Goal: Book appointment/travel/reservation

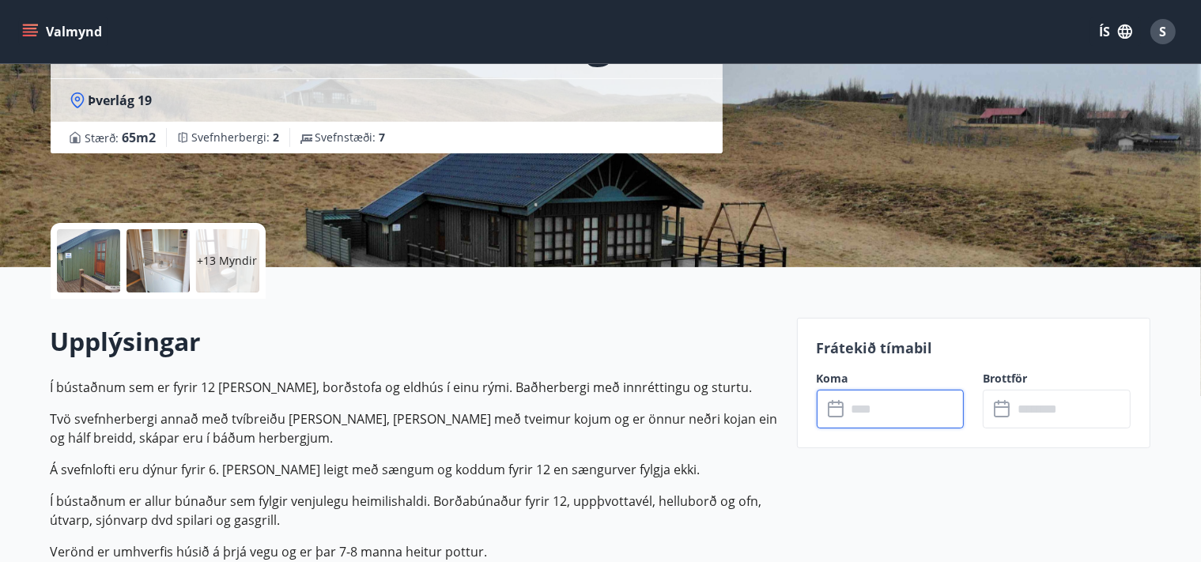
scroll to position [83, 0]
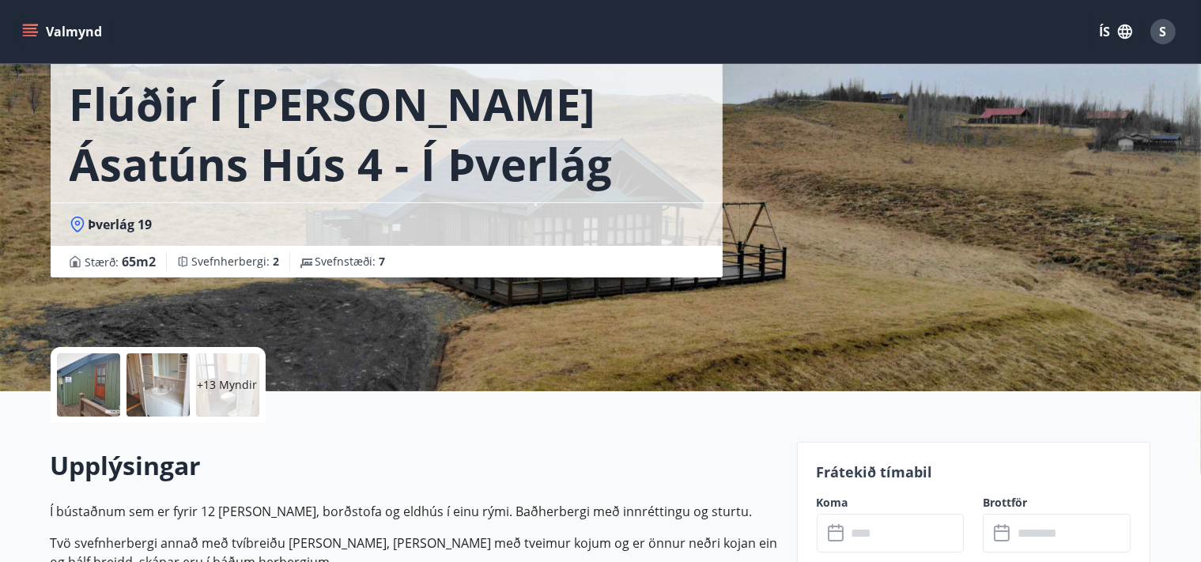
click at [77, 223] on icon at bounding box center [78, 225] width 16 height 16
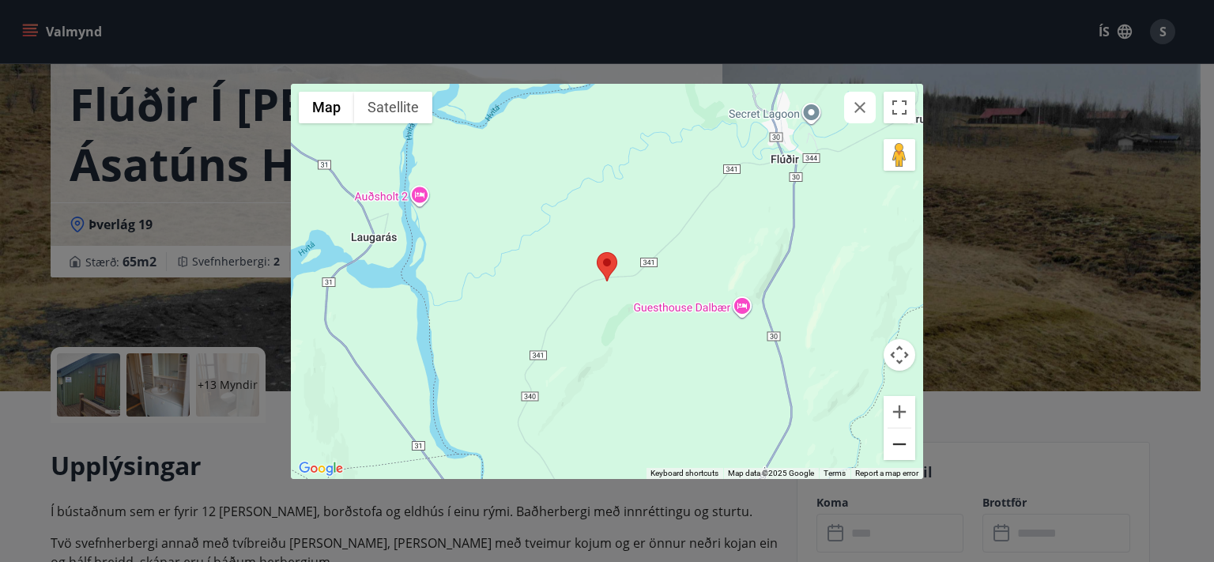
click at [899, 455] on button "Zoom out" at bounding box center [900, 444] width 32 height 32
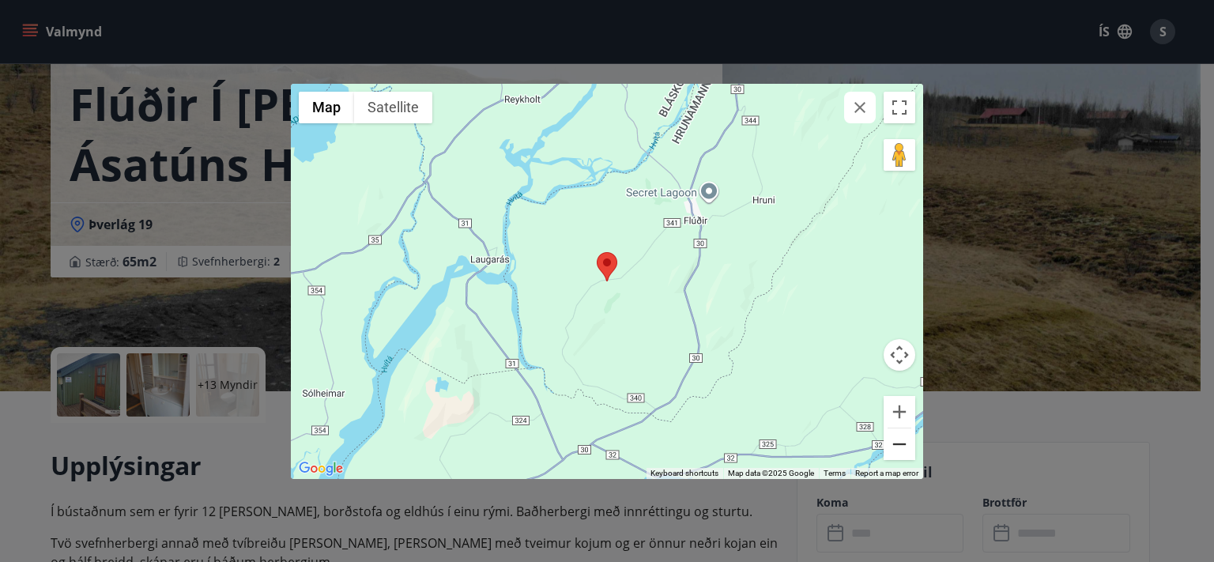
click at [897, 453] on button "Zoom out" at bounding box center [900, 444] width 32 height 32
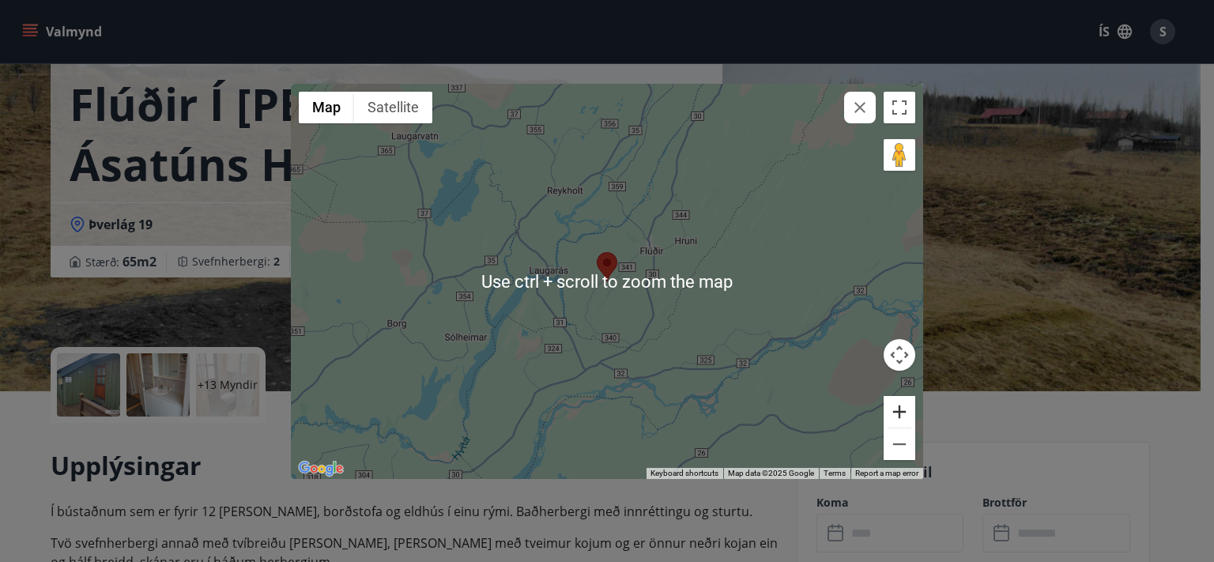
click at [907, 410] on button "Zoom in" at bounding box center [900, 412] width 32 height 32
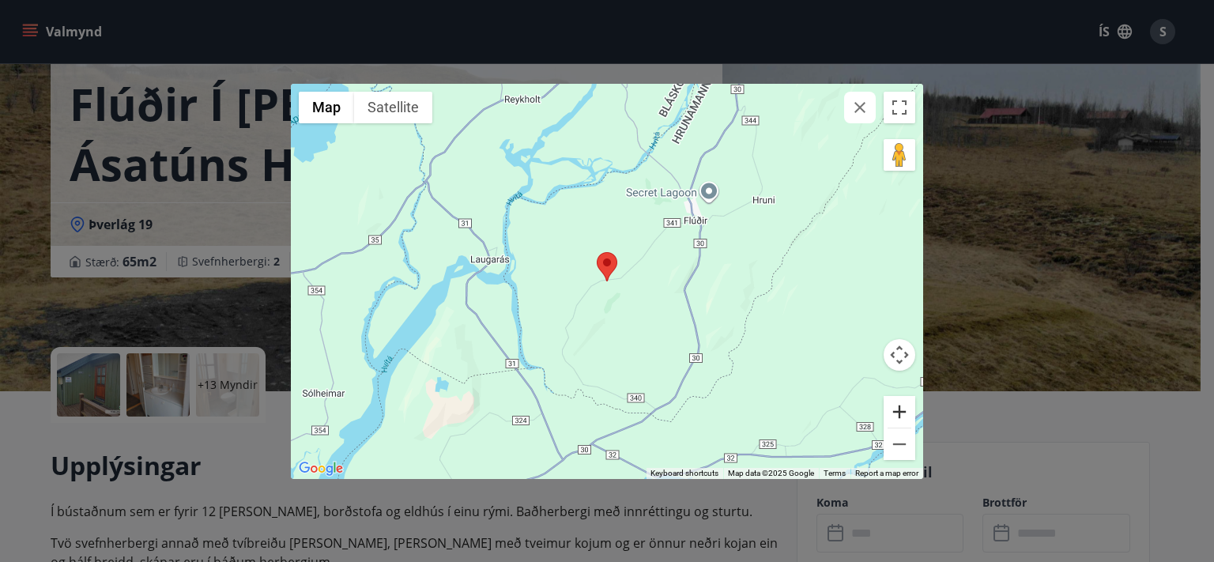
click at [907, 410] on button "Zoom in" at bounding box center [900, 412] width 32 height 32
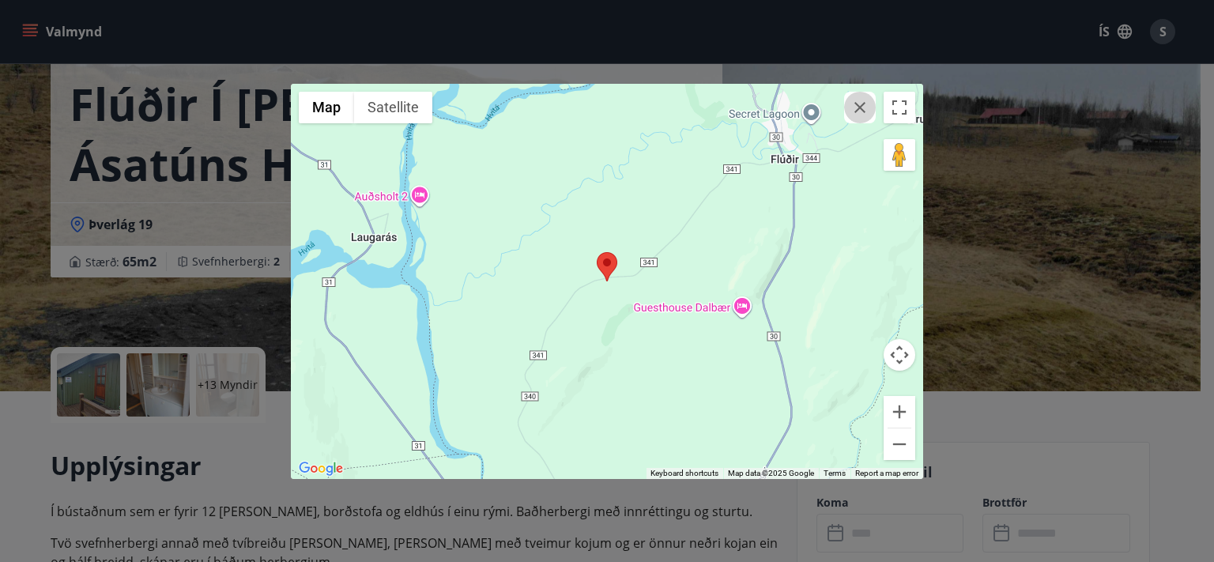
click at [855, 107] on icon "button" at bounding box center [860, 107] width 19 height 19
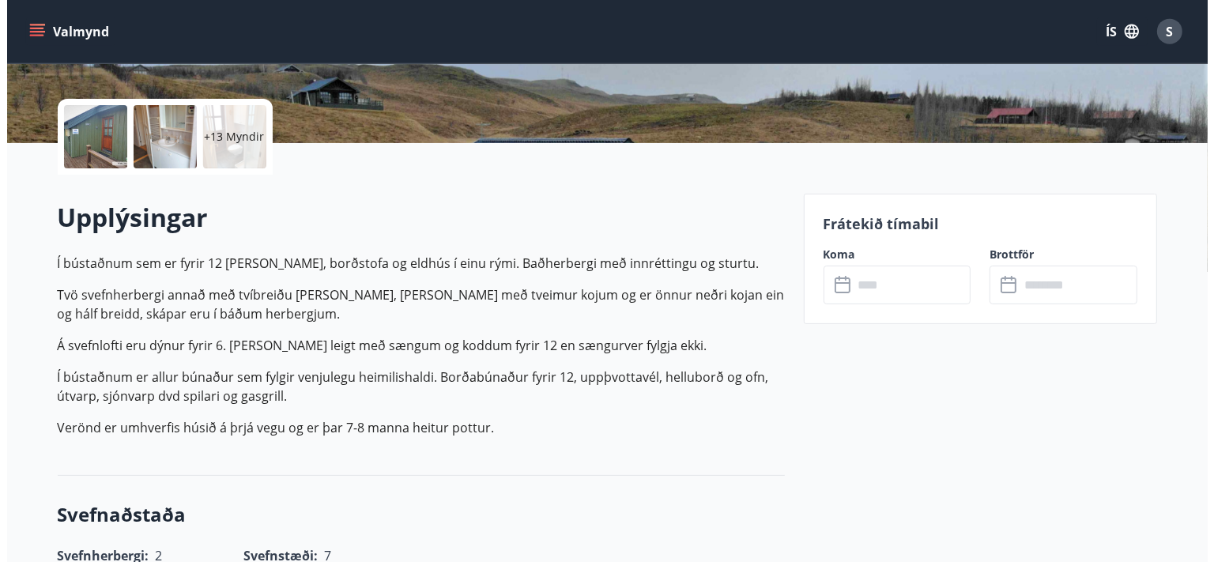
scroll to position [334, 0]
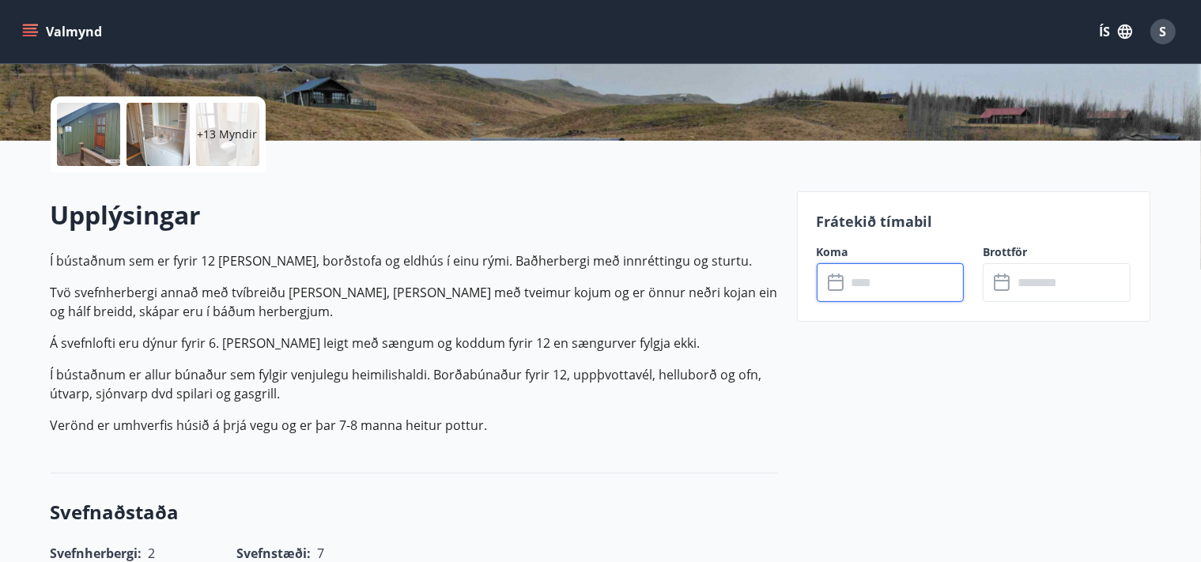
click at [856, 271] on input "text" at bounding box center [906, 282] width 118 height 39
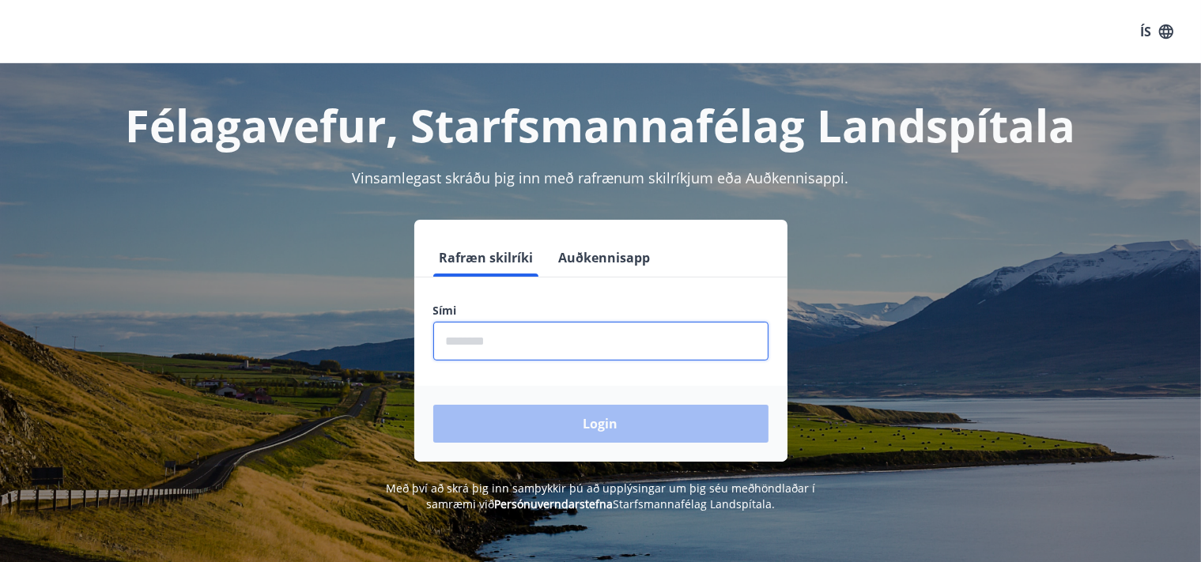
click at [542, 356] on input "phone" at bounding box center [600, 341] width 335 height 39
click at [541, 353] on input "phone" at bounding box center [600, 341] width 335 height 39
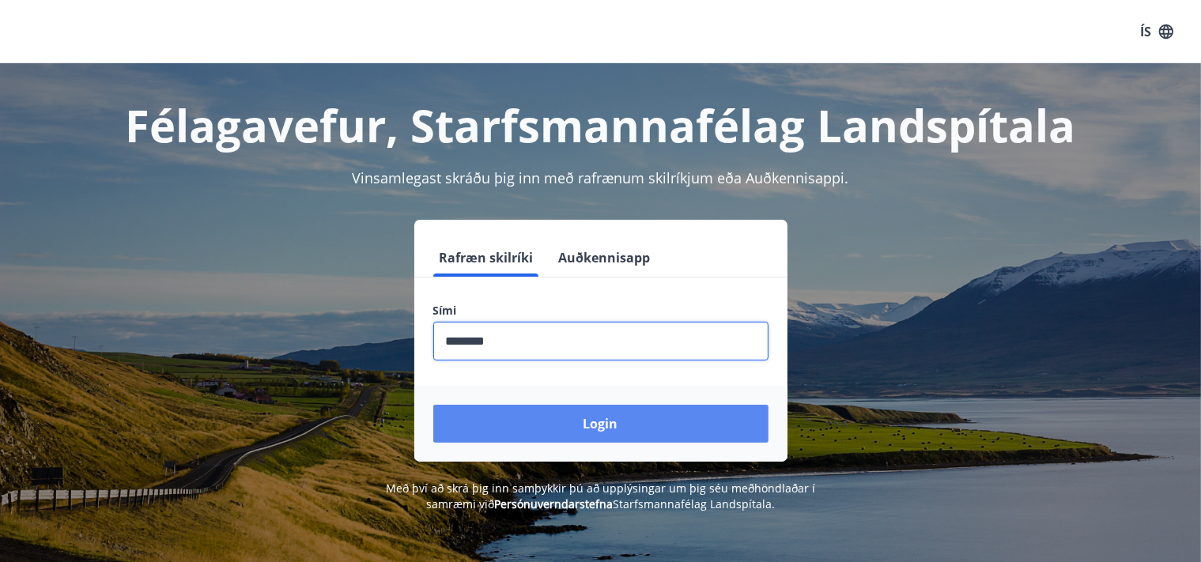
type input "********"
click at [561, 413] on button "Login" at bounding box center [600, 424] width 335 height 38
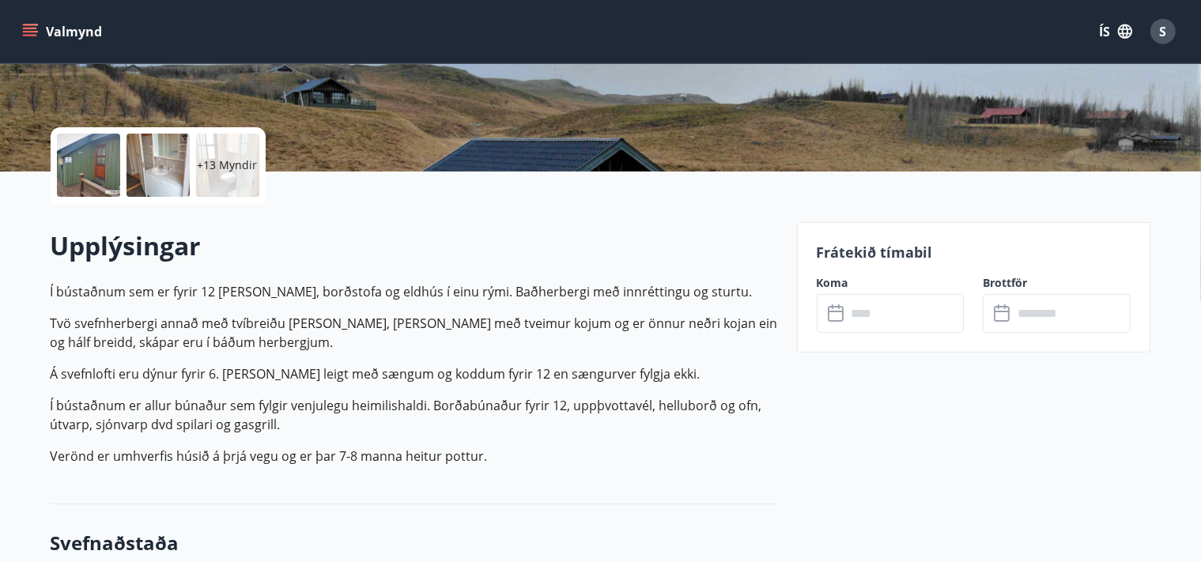
scroll to position [334, 0]
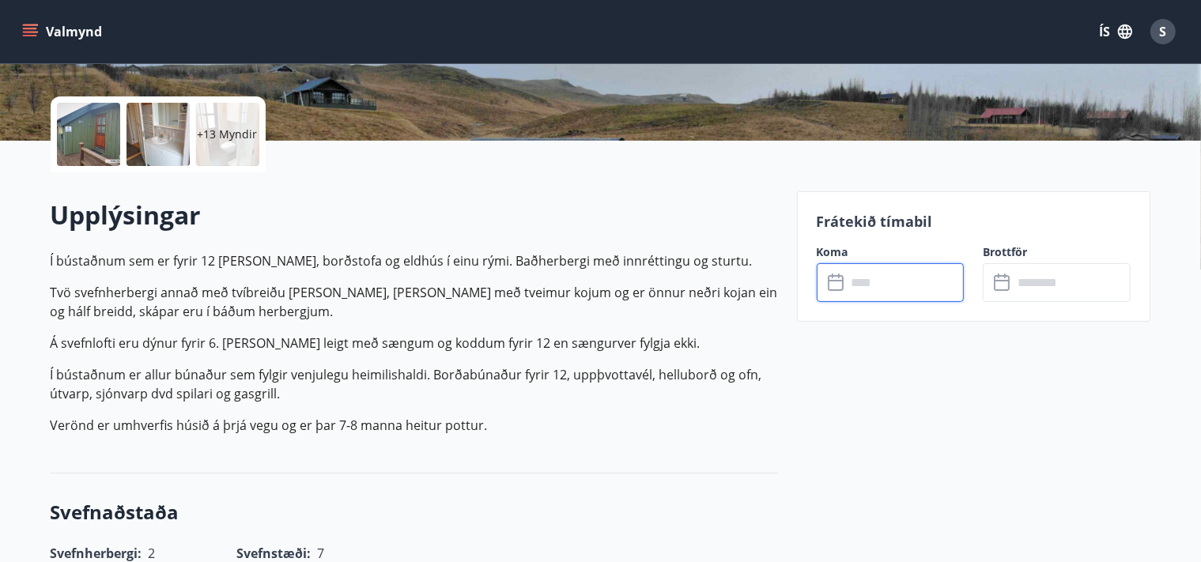
click at [894, 282] on input "text" at bounding box center [906, 282] width 118 height 39
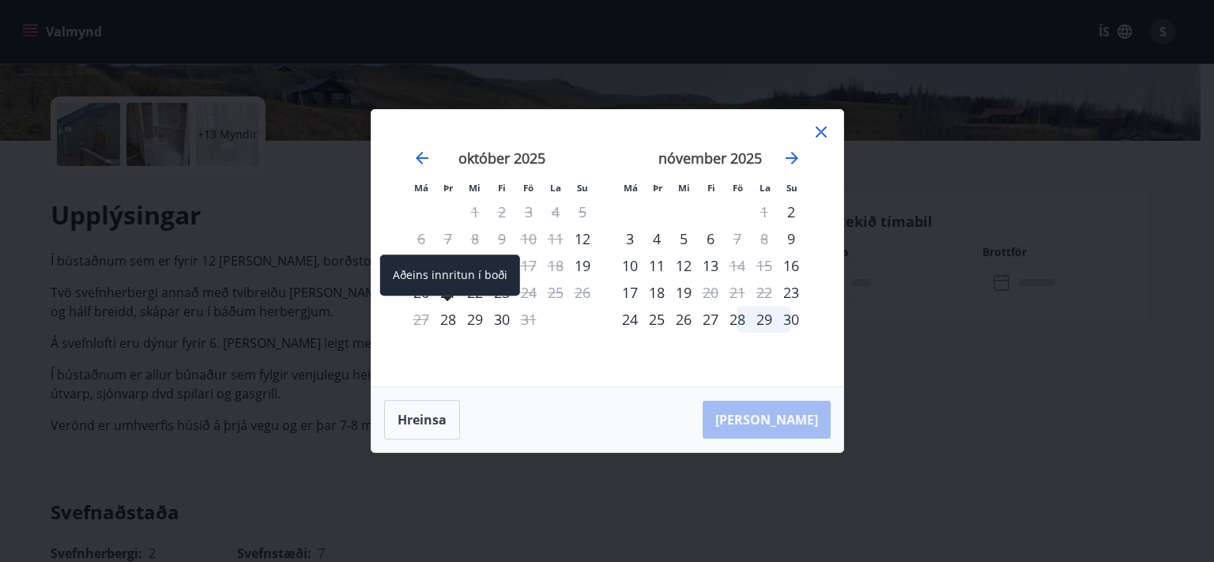
click at [453, 329] on div "28" at bounding box center [448, 319] width 27 height 27
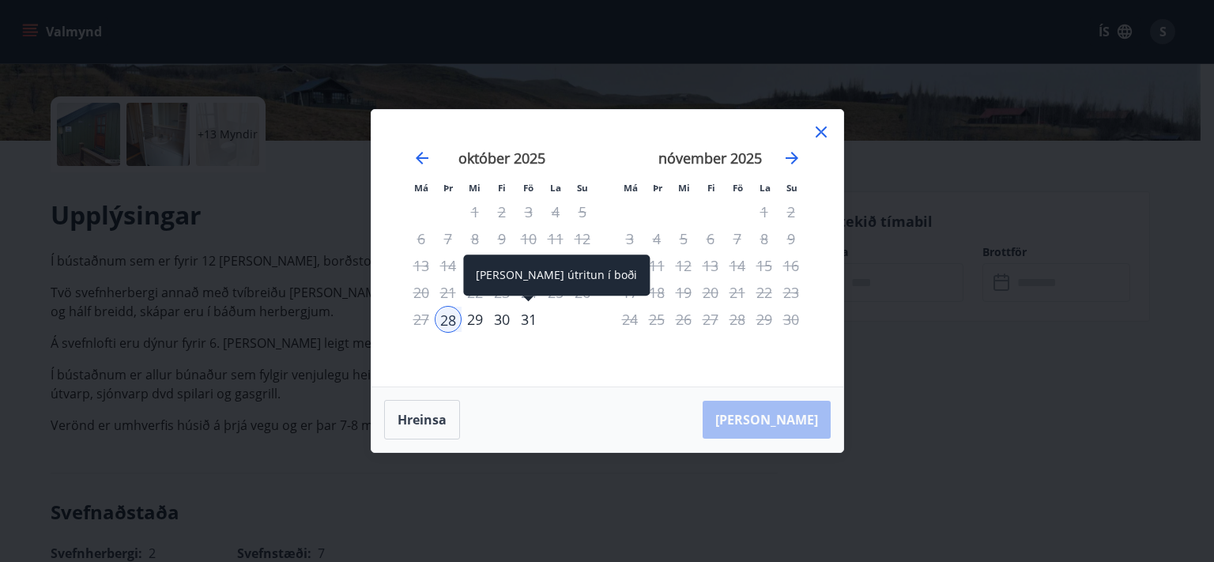
click at [538, 314] on div "31" at bounding box center [528, 319] width 27 height 27
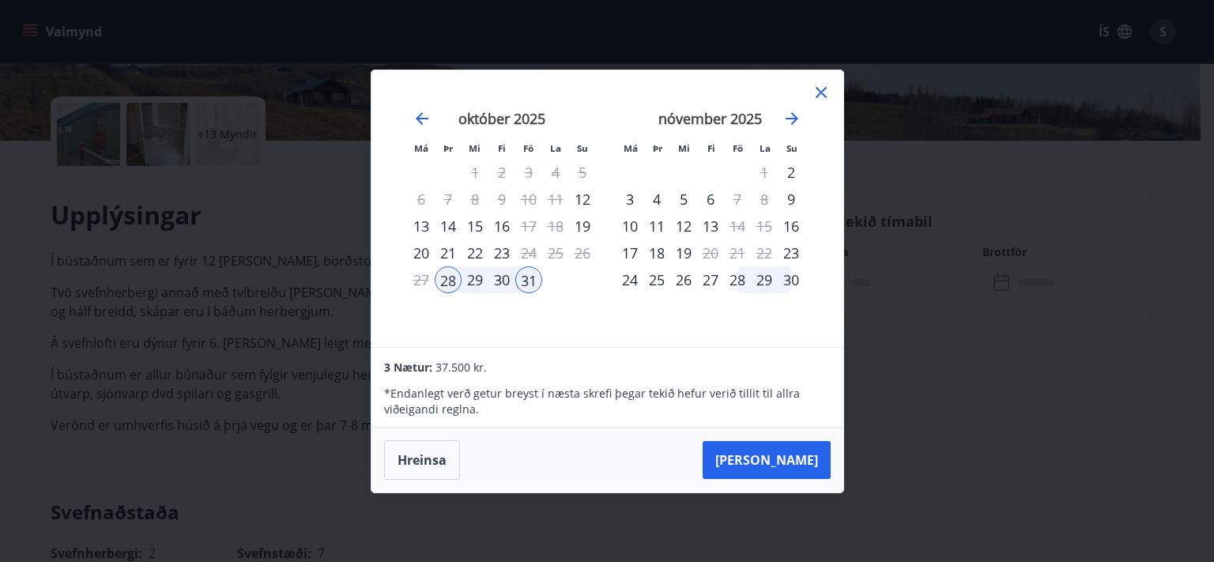
click at [821, 93] on icon at bounding box center [821, 92] width 11 height 11
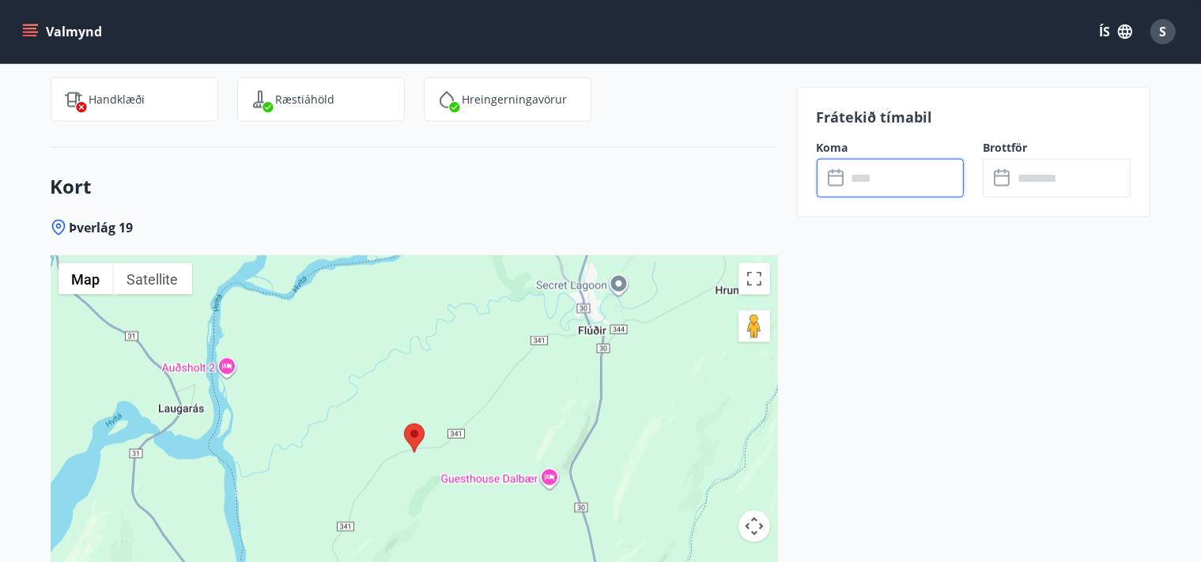
scroll to position [2170, 0]
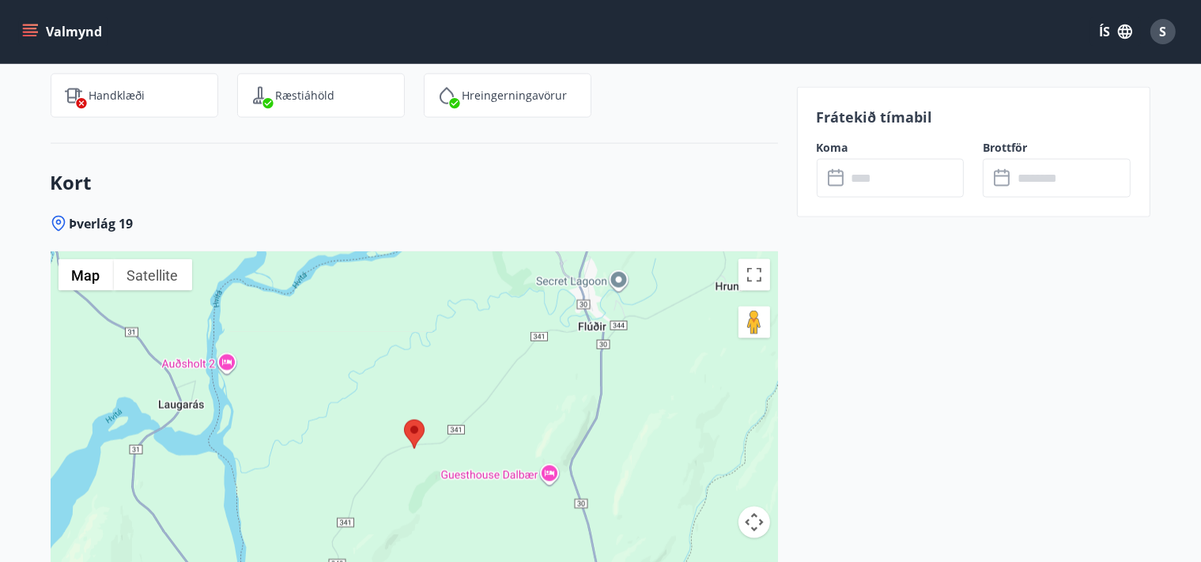
click at [840, 171] on icon at bounding box center [836, 179] width 16 height 16
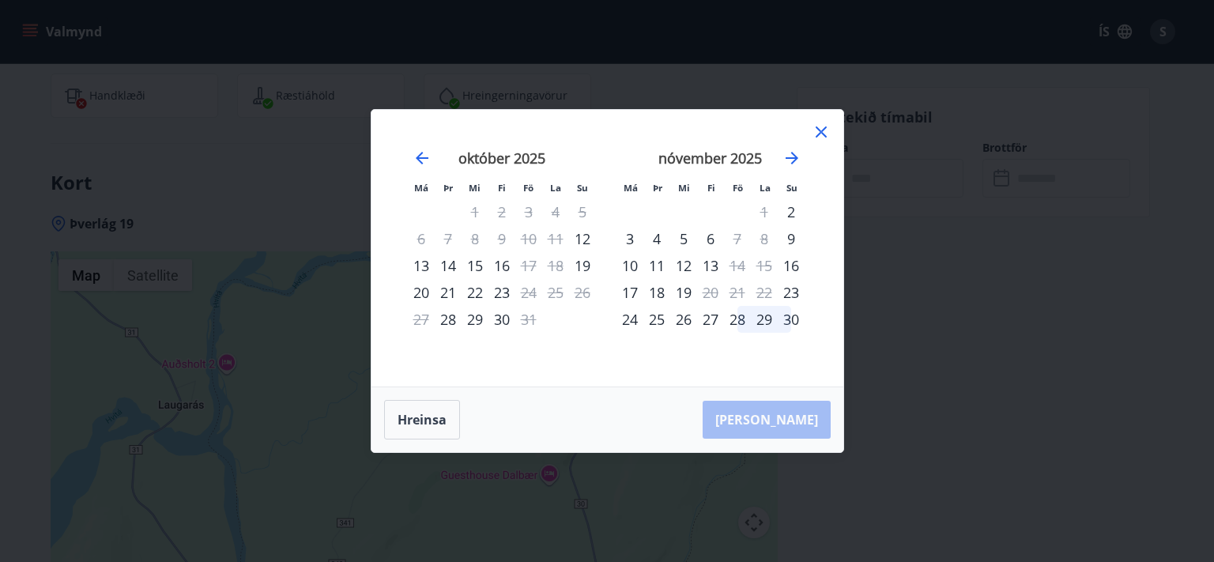
click at [956, 209] on div "Má Þr Mi Fi Fö La Su Má Þr Mi Fi Fö La Su [DATE] 1 2 3 4 5 6 7 8 9 10 11 12 13 …" at bounding box center [607, 281] width 1214 height 562
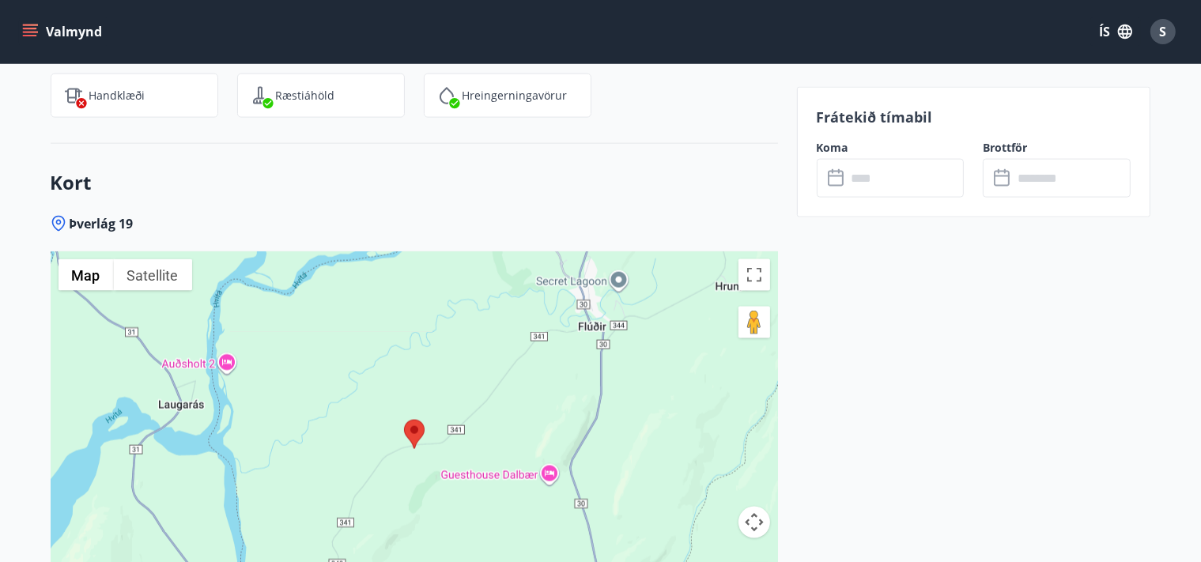
click at [274, 176] on h3 "Kort" at bounding box center [414, 182] width 727 height 27
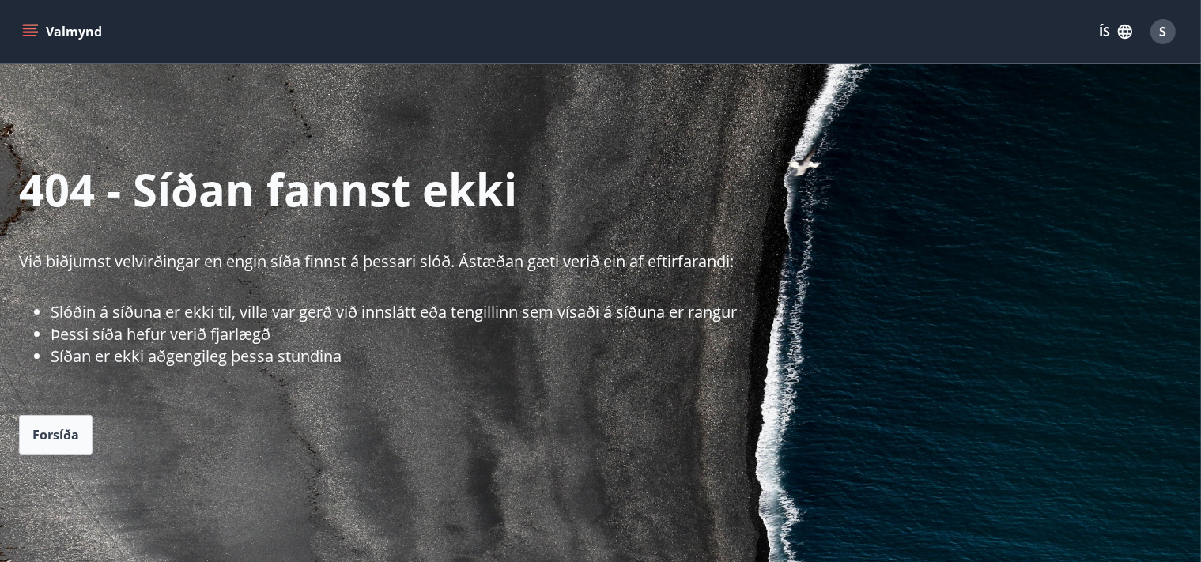
click at [64, 24] on button "Valmynd" at bounding box center [63, 31] width 89 height 28
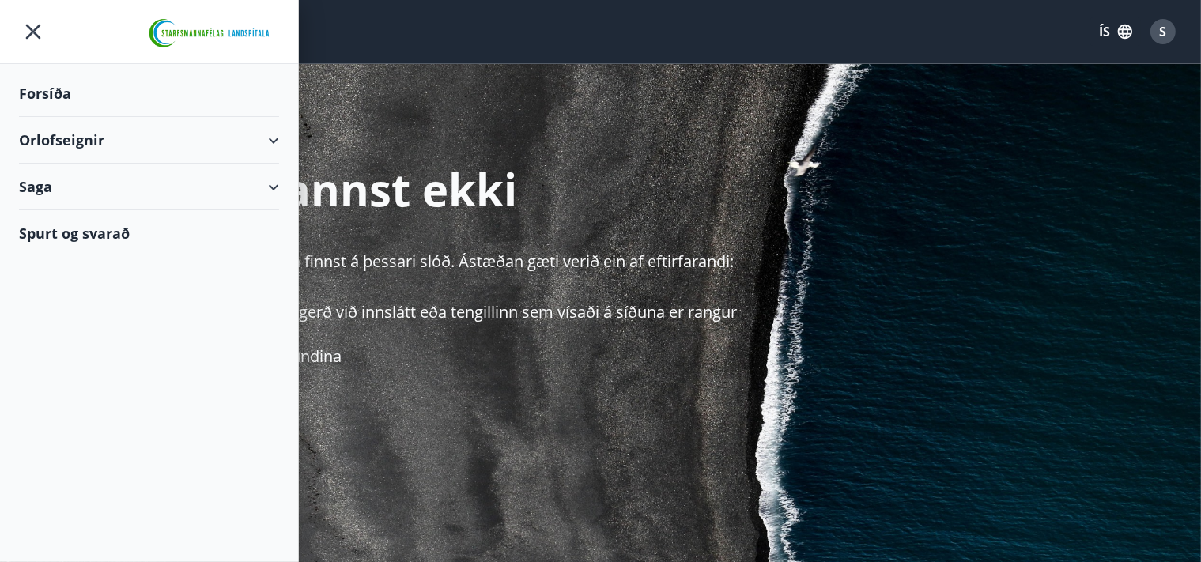
click at [59, 136] on div "Orlofseignir" at bounding box center [149, 140] width 260 height 47
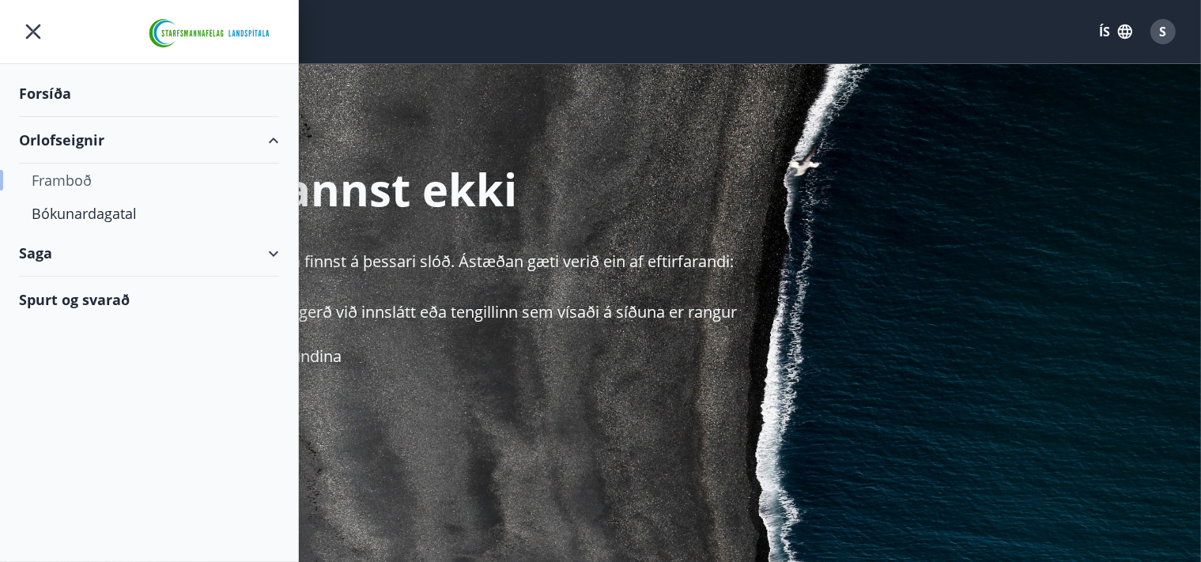
click at [75, 185] on div "Framboð" at bounding box center [149, 180] width 235 height 33
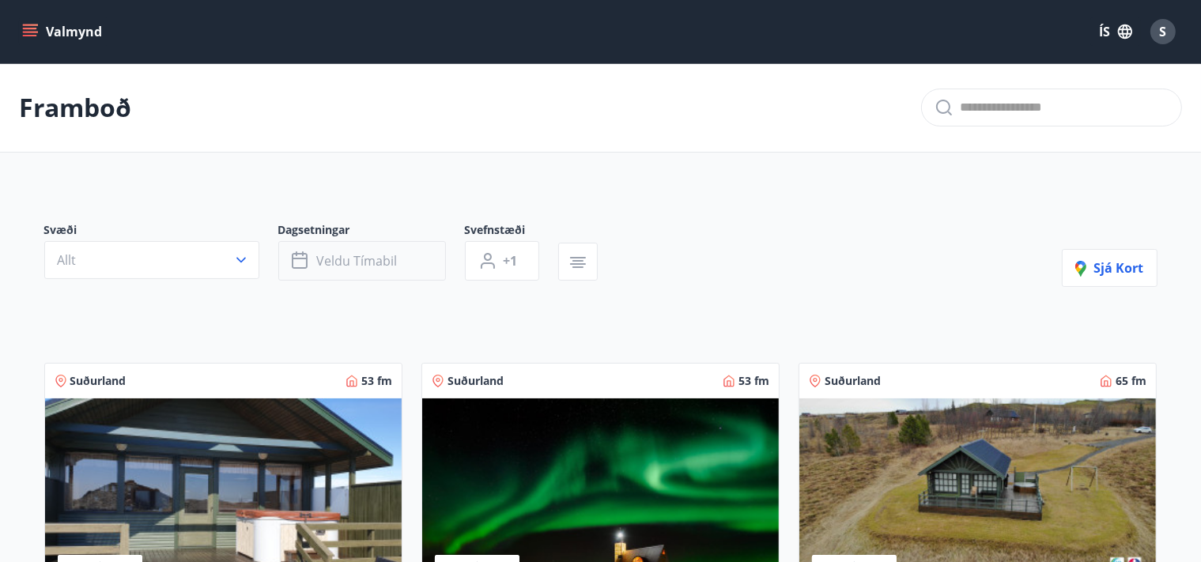
click at [334, 270] on button "Veldu tímabil" at bounding box center [362, 261] width 168 height 40
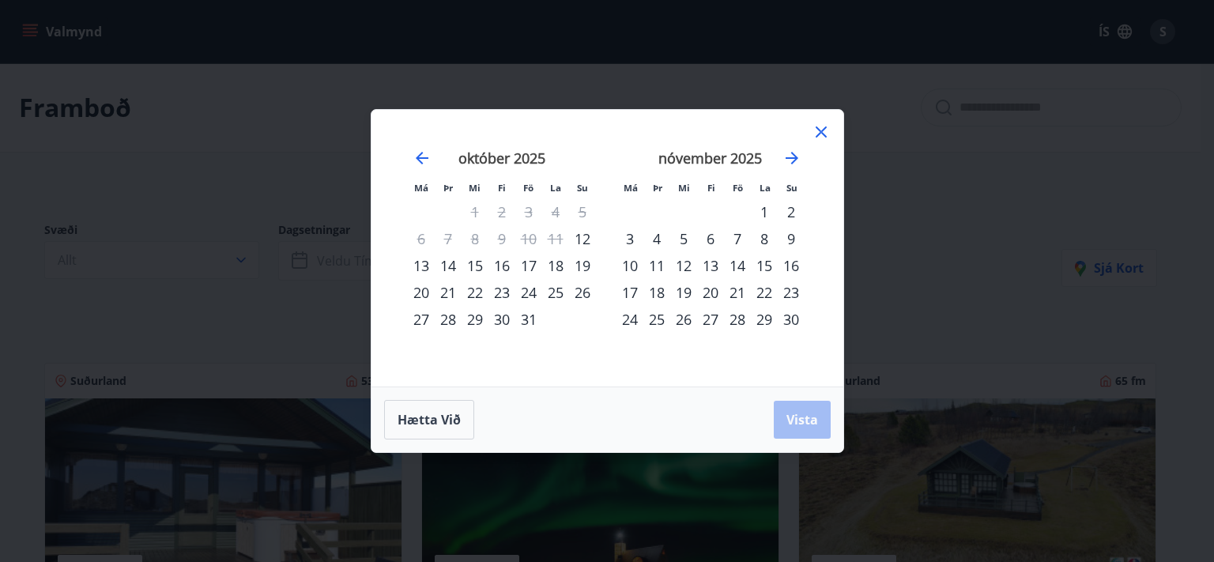
click at [446, 312] on div "28" at bounding box center [448, 319] width 27 height 27
click at [526, 321] on div "31" at bounding box center [528, 319] width 27 height 27
click at [797, 422] on span "Vista" at bounding box center [803, 419] width 32 height 17
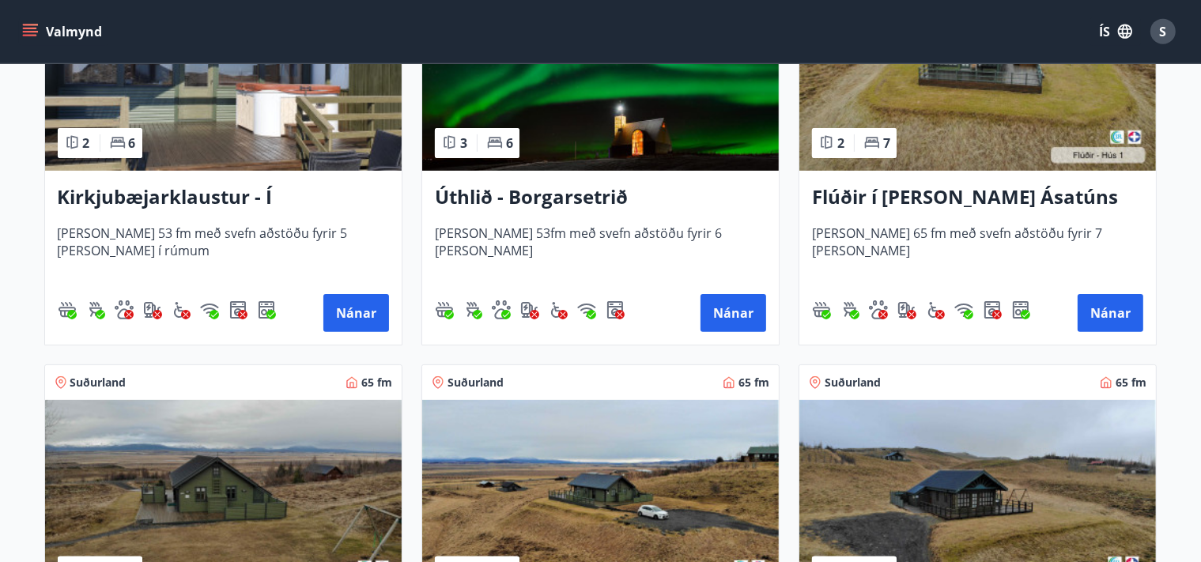
scroll to position [417, 0]
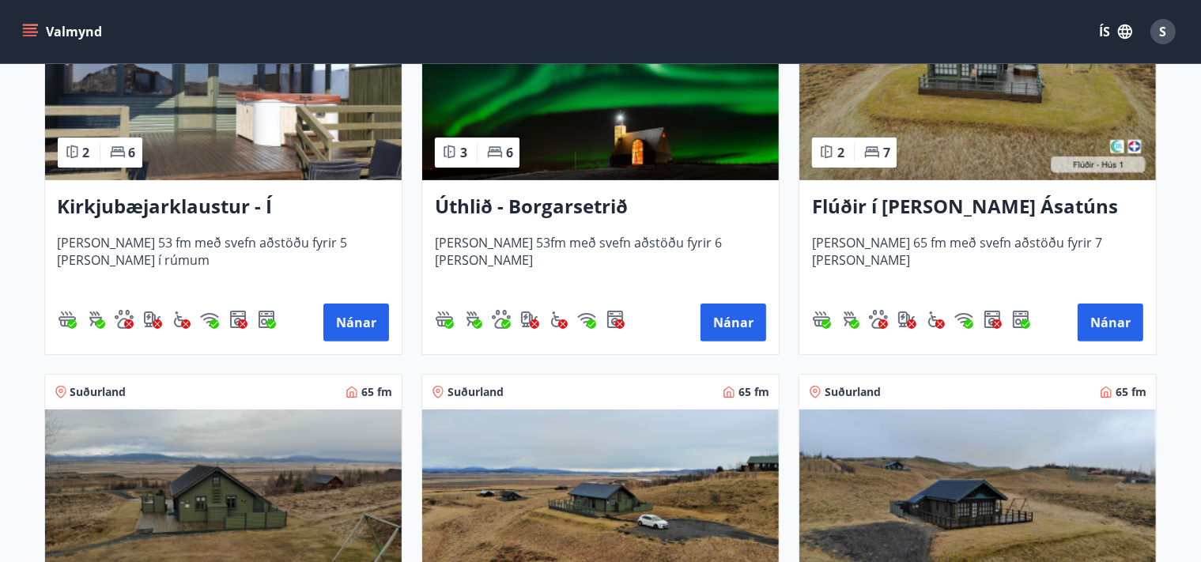
click at [581, 187] on div "Úthlið - Borgarsetrið Húsið er 53fm með svefn aðstöðu fyrir 6 manns Nánar" at bounding box center [600, 267] width 357 height 174
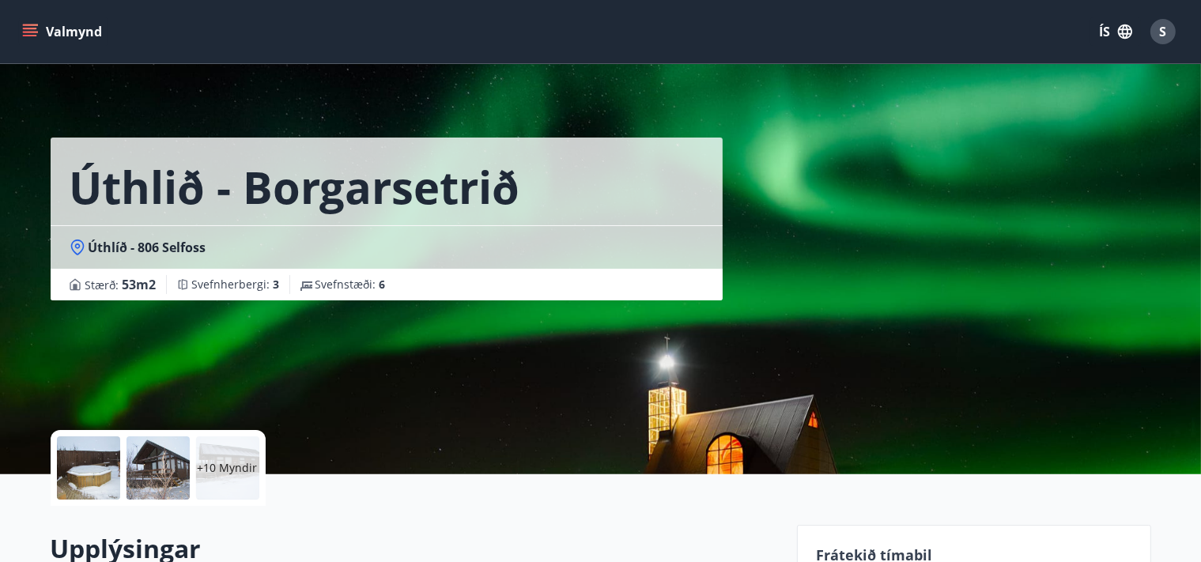
click at [155, 244] on span "Úthlíð - 806 Selfoss" at bounding box center [148, 247] width 118 height 17
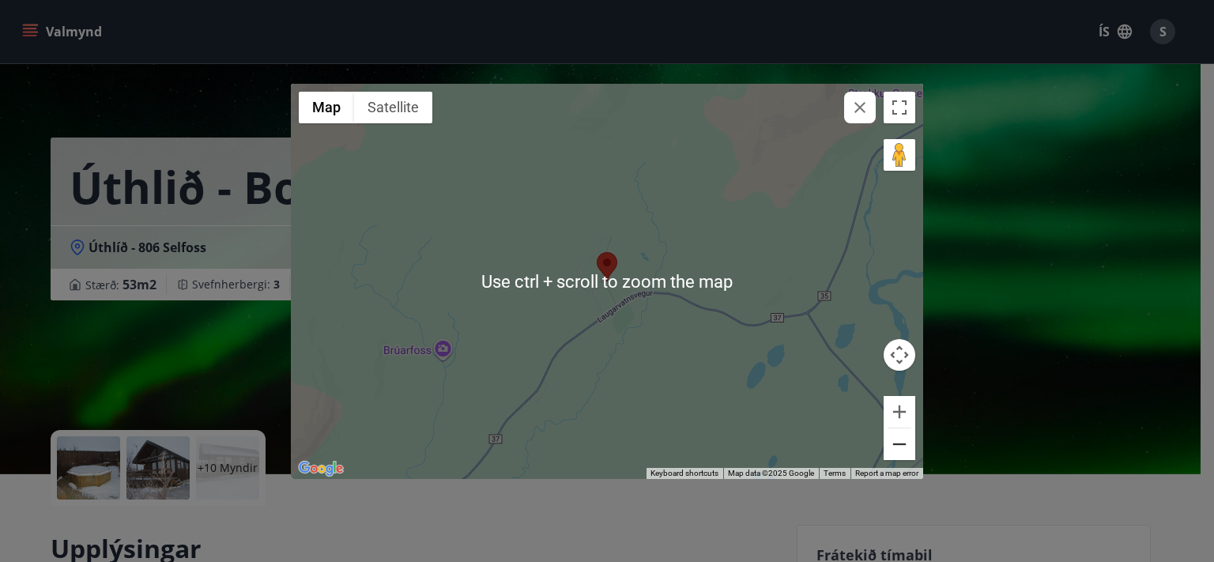
click at [899, 445] on button "Zoom out" at bounding box center [900, 444] width 32 height 32
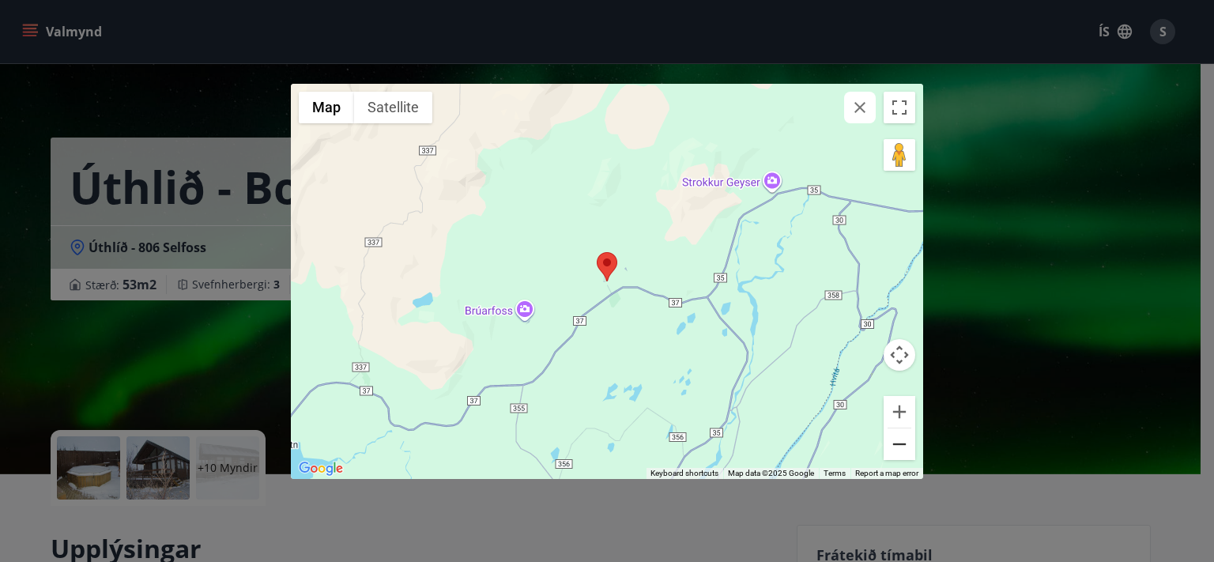
click at [899, 444] on button "Zoom out" at bounding box center [900, 444] width 32 height 32
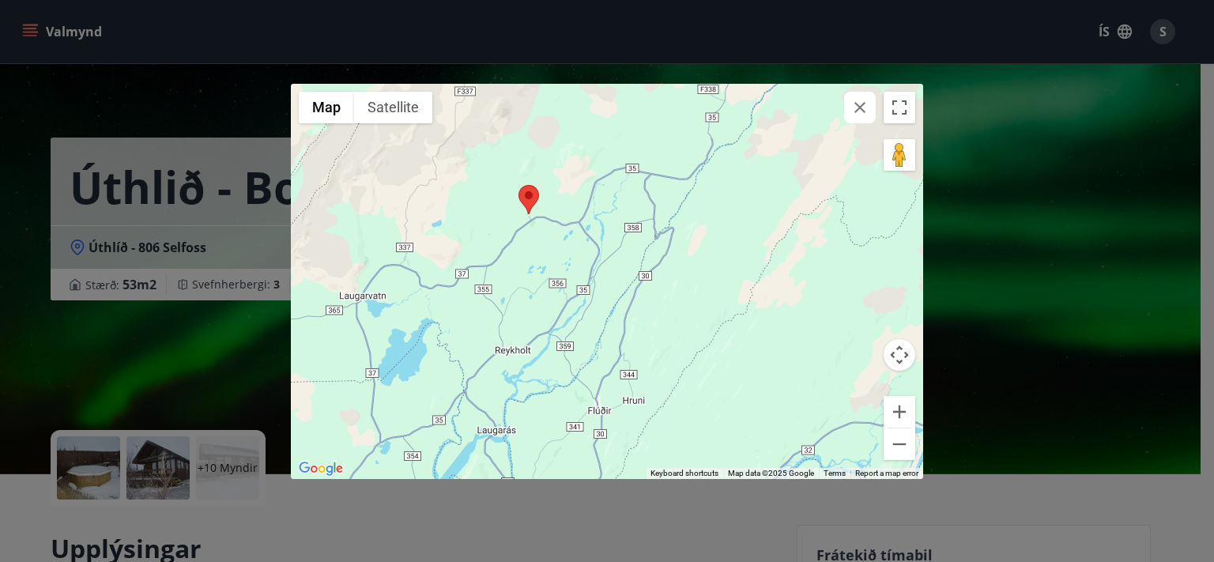
drag, startPoint x: 675, startPoint y: 371, endPoint x: 597, endPoint y: 304, distance: 103.2
click at [597, 304] on div at bounding box center [607, 281] width 632 height 395
click at [903, 413] on button "Zoom in" at bounding box center [900, 412] width 32 height 32
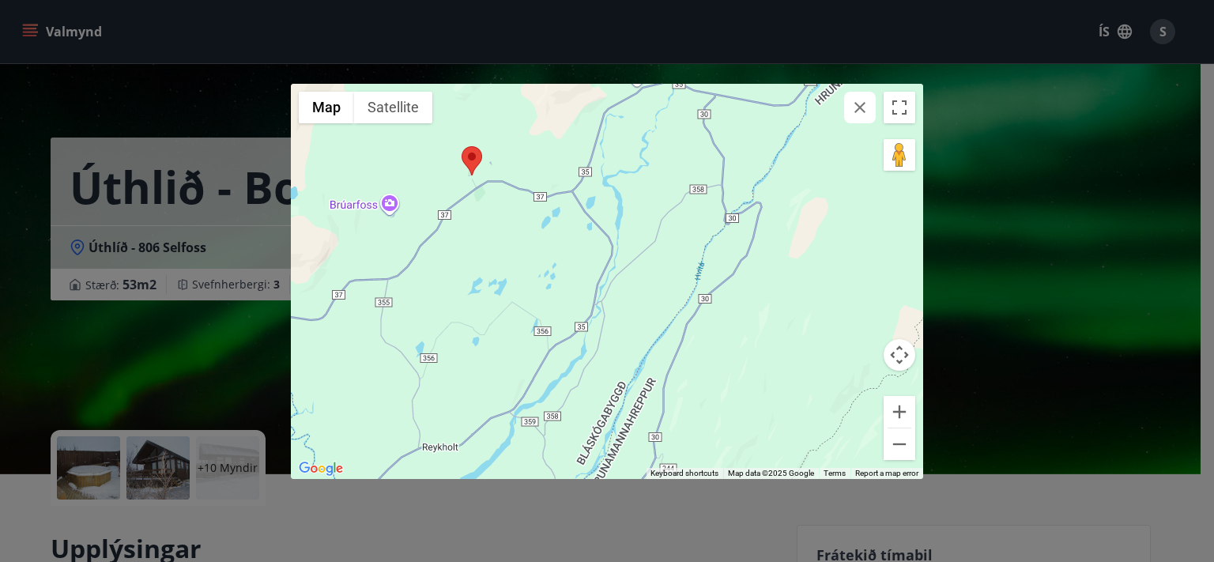
drag, startPoint x: 542, startPoint y: 281, endPoint x: 662, endPoint y: 413, distance: 177.9
click at [662, 413] on div at bounding box center [607, 281] width 632 height 395
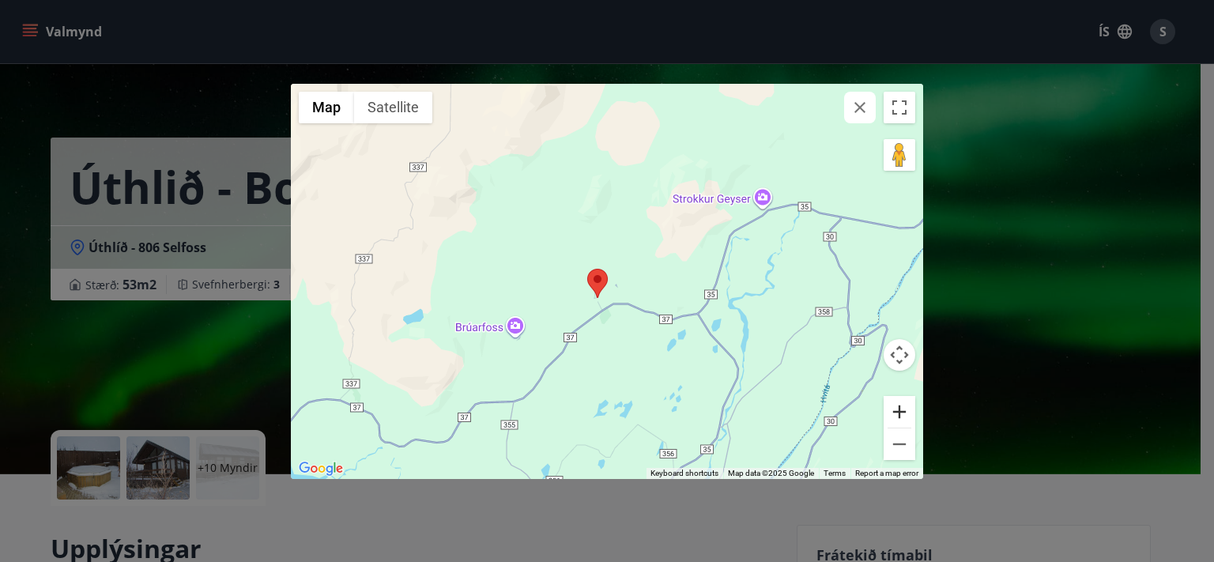
click at [904, 413] on button "Zoom in" at bounding box center [900, 412] width 32 height 32
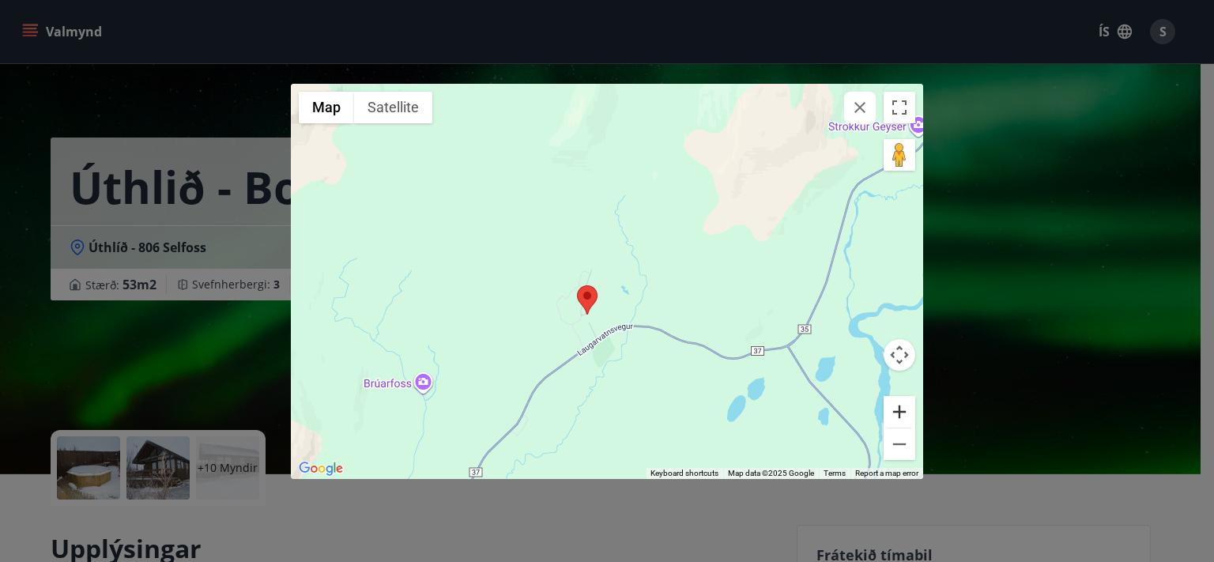
click at [904, 412] on button "Zoom in" at bounding box center [900, 412] width 32 height 32
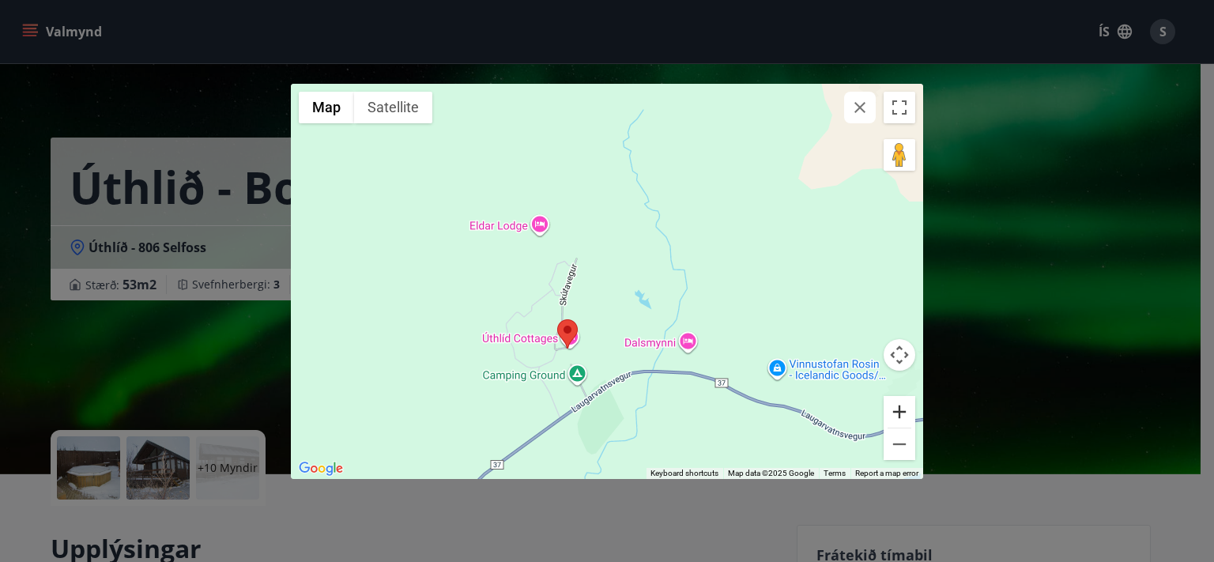
click at [908, 420] on button "Zoom in" at bounding box center [900, 412] width 32 height 32
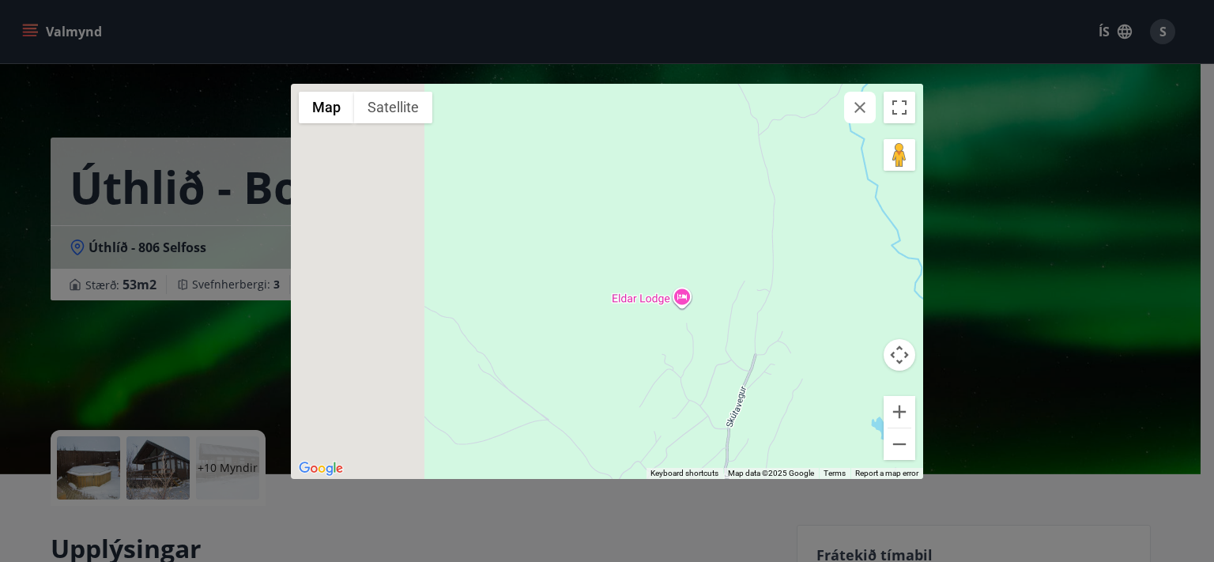
drag, startPoint x: 574, startPoint y: 285, endPoint x: 852, endPoint y: 447, distance: 322.0
click at [852, 447] on div at bounding box center [607, 281] width 632 height 395
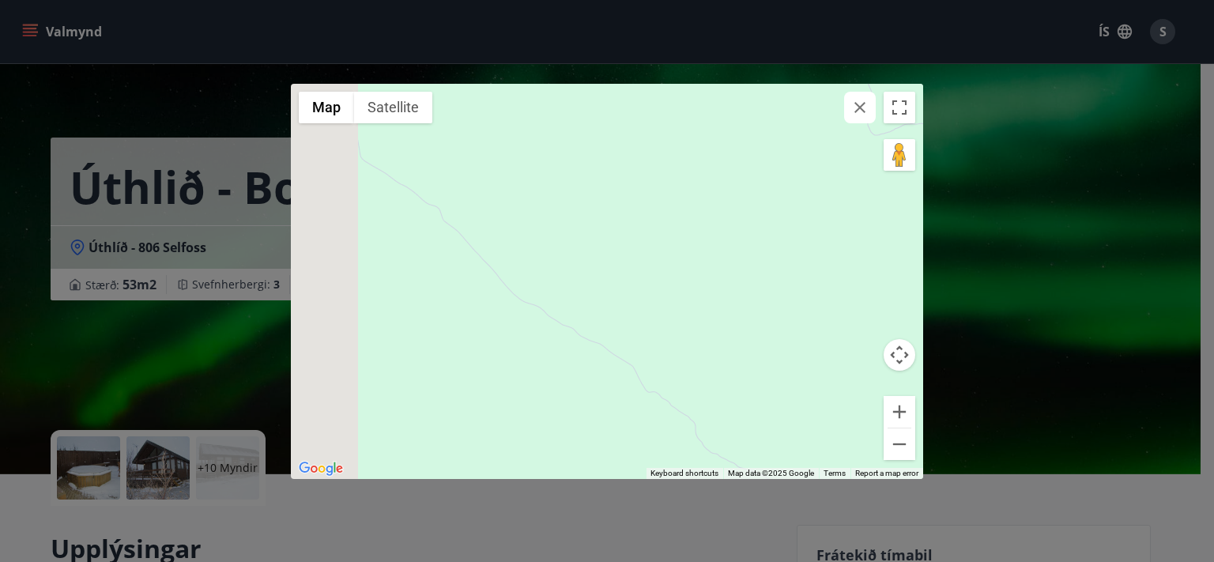
drag, startPoint x: 596, startPoint y: 268, endPoint x: 884, endPoint y: 410, distance: 320.7
click at [881, 407] on div at bounding box center [607, 281] width 632 height 395
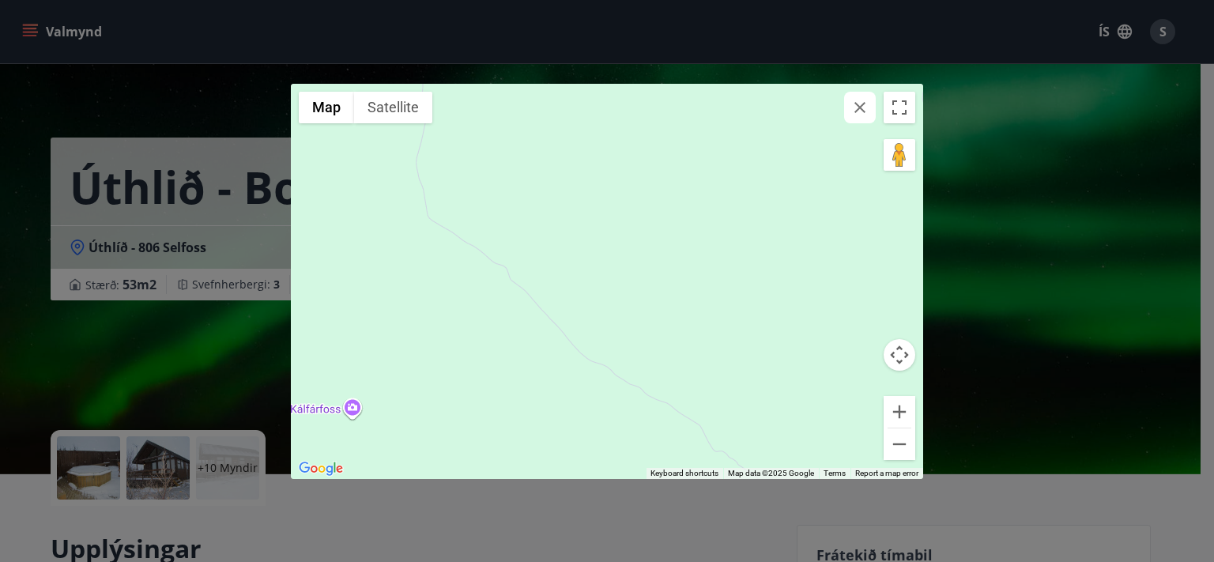
drag, startPoint x: 596, startPoint y: 256, endPoint x: 692, endPoint y: 362, distance: 142.7
click at [691, 360] on div at bounding box center [607, 281] width 632 height 395
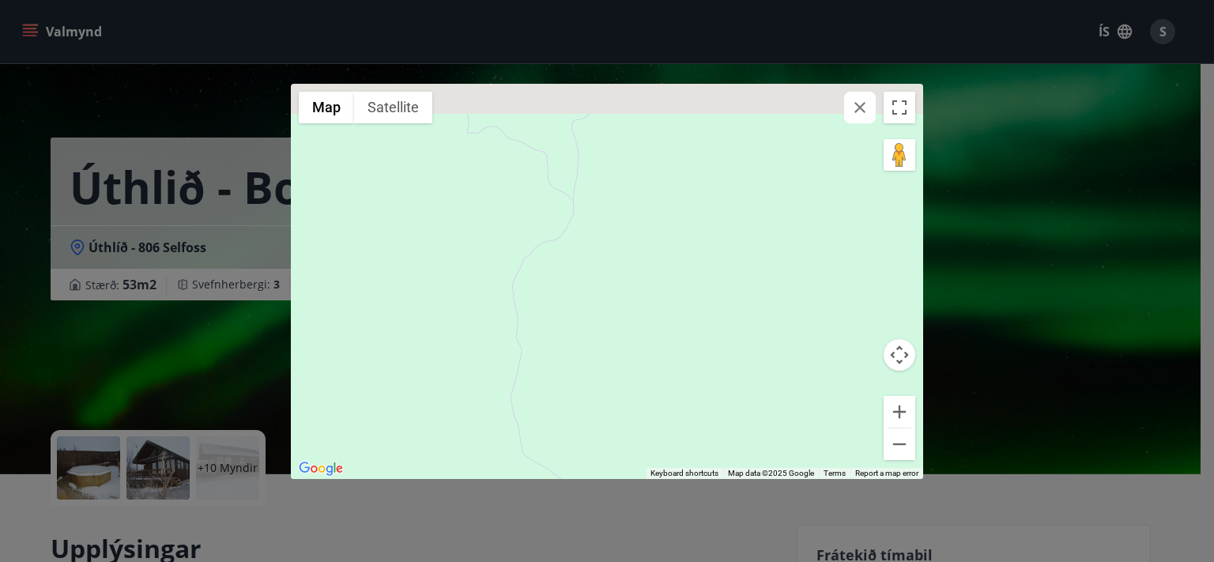
drag, startPoint x: 576, startPoint y: 144, endPoint x: 564, endPoint y: 363, distance: 219.3
click at [568, 359] on div at bounding box center [607, 281] width 632 height 395
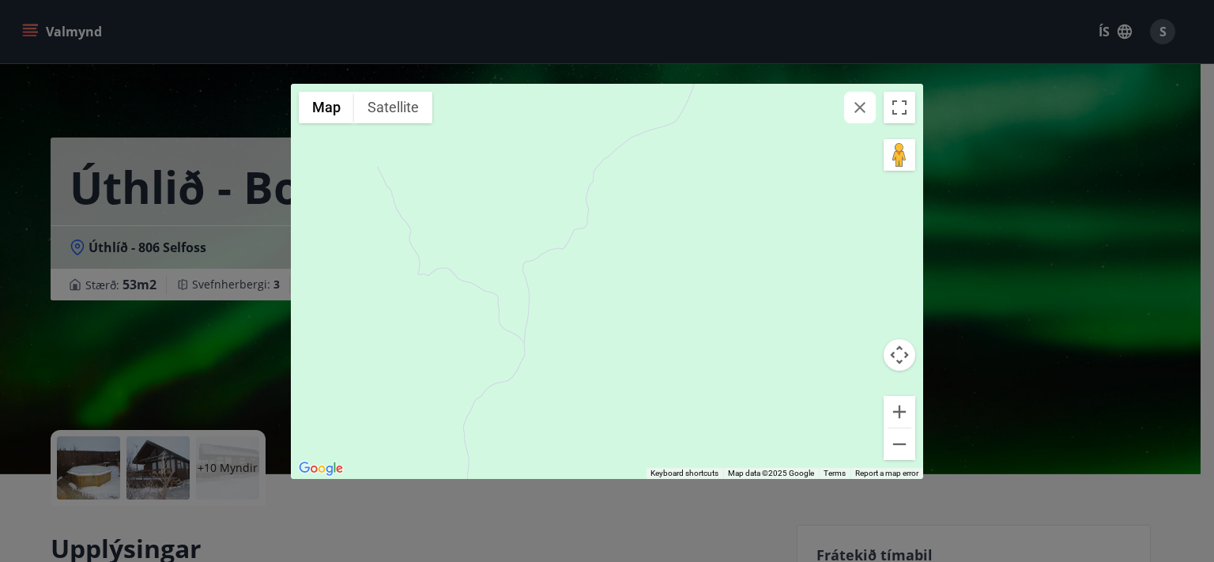
drag, startPoint x: 611, startPoint y: 196, endPoint x: 576, endPoint y: 357, distance: 164.4
click at [584, 330] on div at bounding box center [607, 281] width 632 height 395
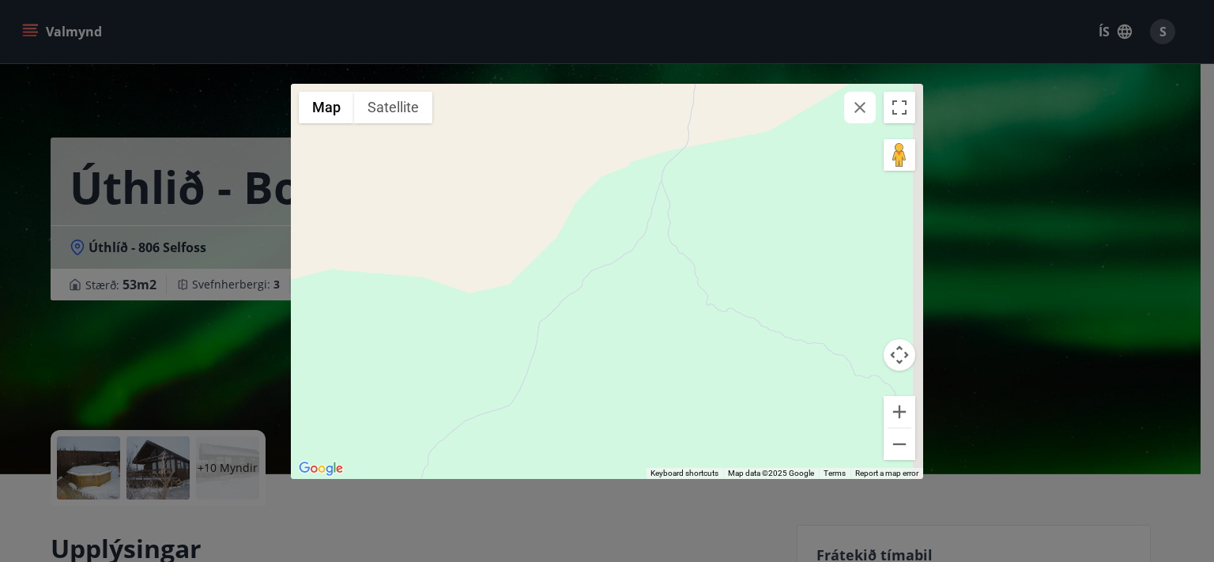
drag, startPoint x: 763, startPoint y: 262, endPoint x: 689, endPoint y: 342, distance: 108.0
click at [653, 326] on div at bounding box center [607, 281] width 632 height 395
click at [906, 451] on button "Zoom out" at bounding box center [900, 444] width 32 height 32
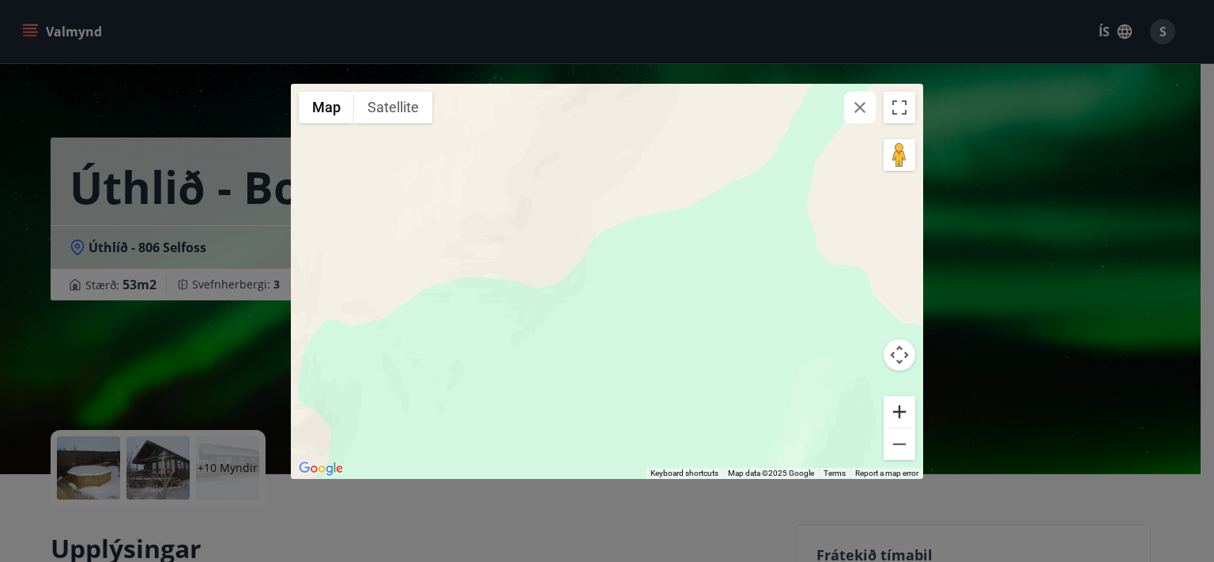
click at [903, 419] on button "Zoom in" at bounding box center [900, 412] width 32 height 32
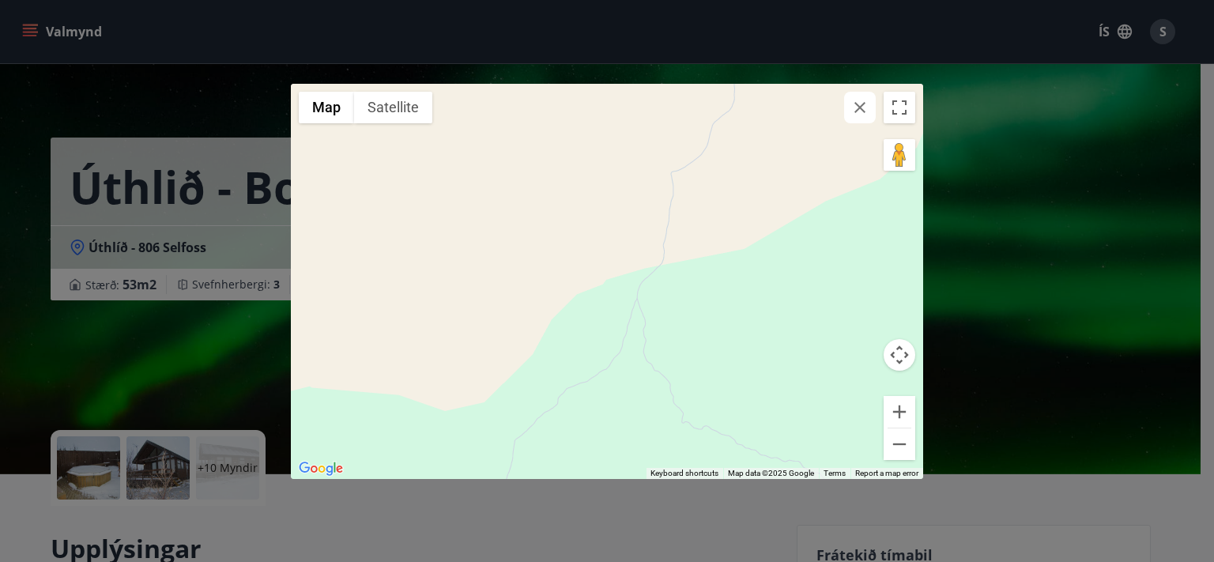
drag, startPoint x: 730, startPoint y: 151, endPoint x: 646, endPoint y: 384, distance: 248.1
click at [646, 384] on div at bounding box center [607, 281] width 632 height 395
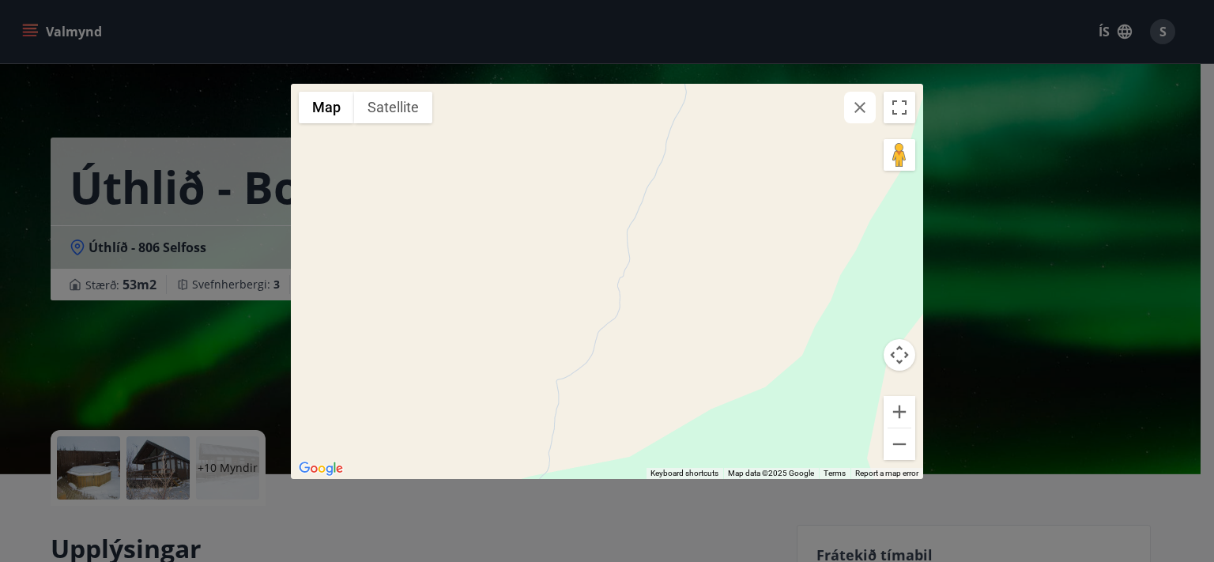
drag, startPoint x: 752, startPoint y: 184, endPoint x: 670, endPoint y: 324, distance: 161.9
click at [670, 323] on div at bounding box center [607, 281] width 632 height 395
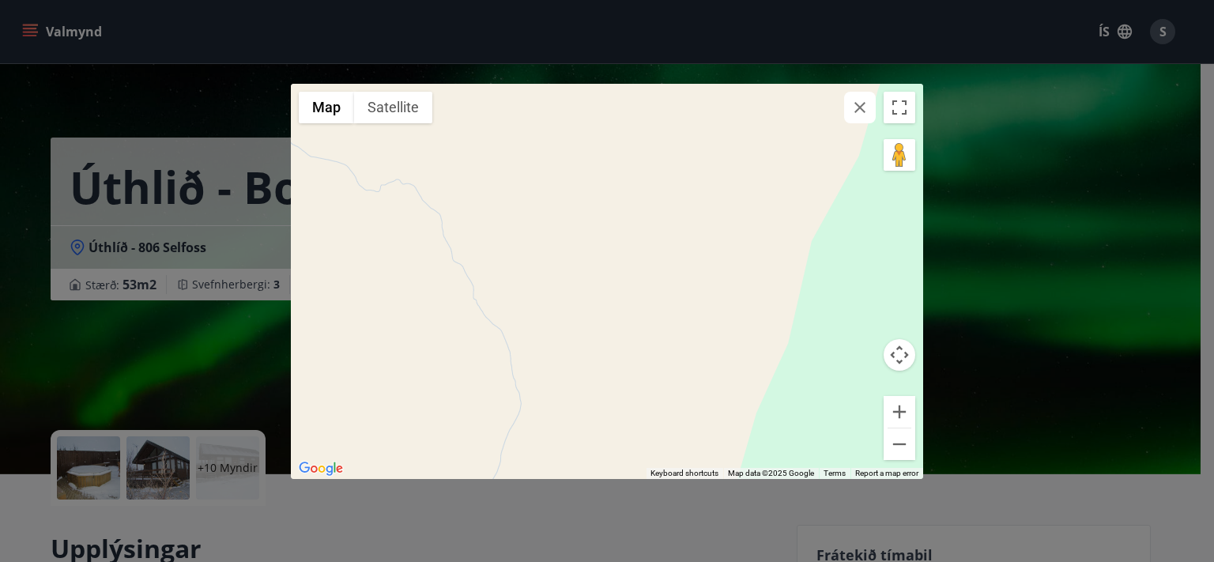
drag, startPoint x: 602, startPoint y: 210, endPoint x: 749, endPoint y: 500, distance: 324.2
click at [749, 479] on div "Use ctrl + scroll to zoom the map" at bounding box center [607, 281] width 632 height 395
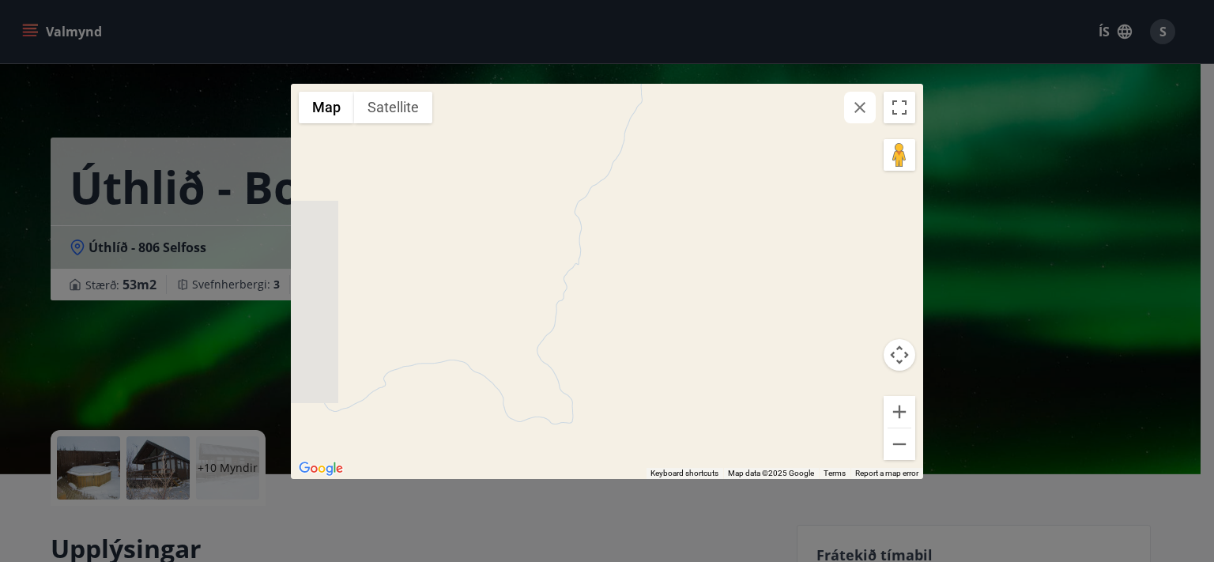
drag, startPoint x: 575, startPoint y: 305, endPoint x: 697, endPoint y: 463, distance: 200.0
click at [697, 463] on div at bounding box center [607, 281] width 632 height 395
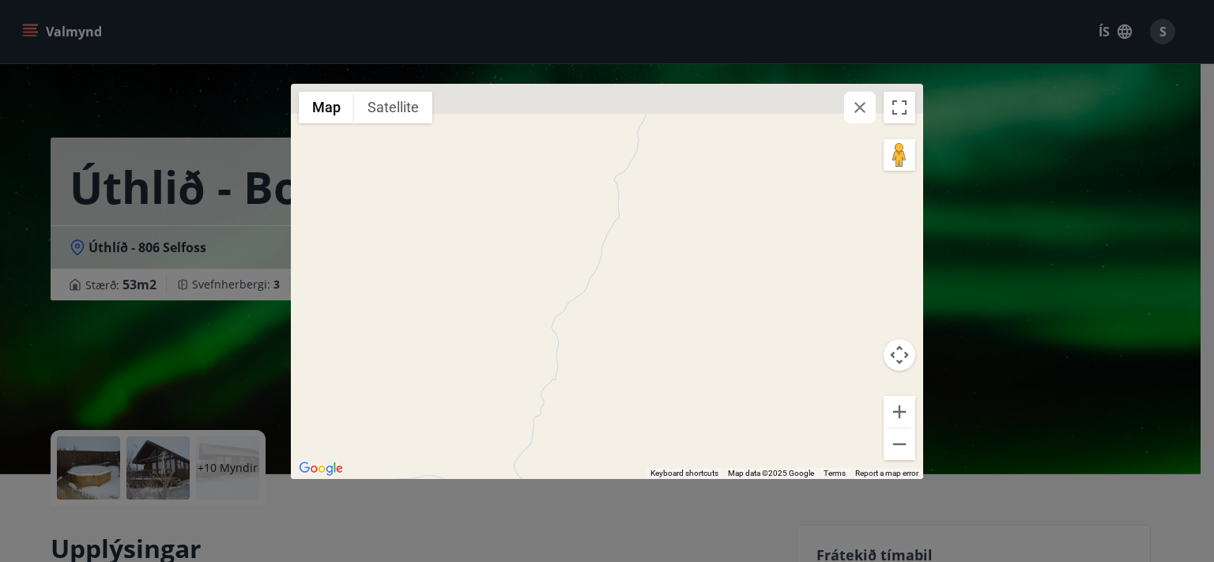
drag, startPoint x: 713, startPoint y: 255, endPoint x: 661, endPoint y: 388, distance: 142.7
click at [661, 388] on div at bounding box center [607, 281] width 632 height 395
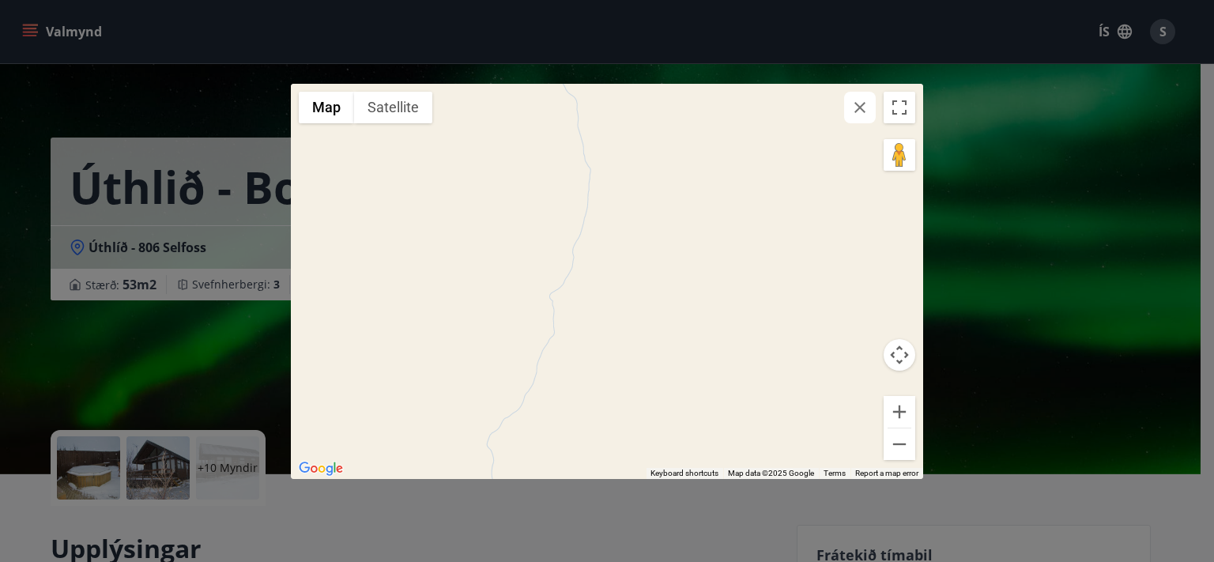
drag, startPoint x: 649, startPoint y: 213, endPoint x: 637, endPoint y: 381, distance: 168.0
click at [638, 368] on div at bounding box center [607, 281] width 632 height 395
drag, startPoint x: 618, startPoint y: 288, endPoint x: 628, endPoint y: 421, distance: 134.0
click at [628, 421] on div at bounding box center [607, 281] width 632 height 395
drag, startPoint x: 619, startPoint y: 336, endPoint x: 613, endPoint y: 429, distance: 93.5
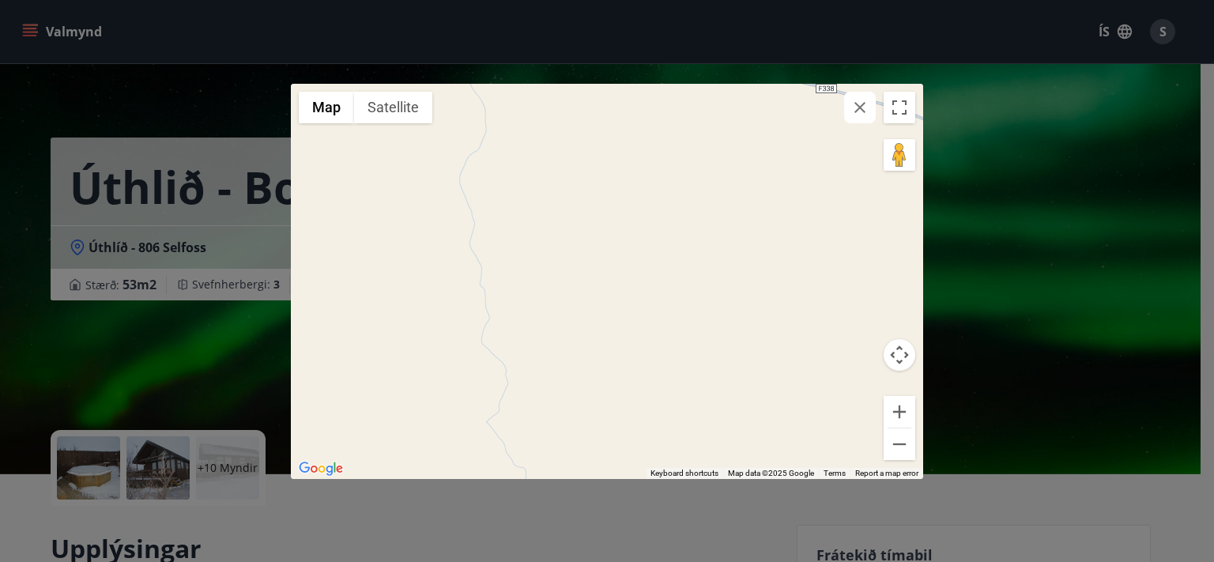
click at [613, 410] on div at bounding box center [607, 281] width 632 height 395
click at [854, 108] on icon "button" at bounding box center [860, 107] width 19 height 19
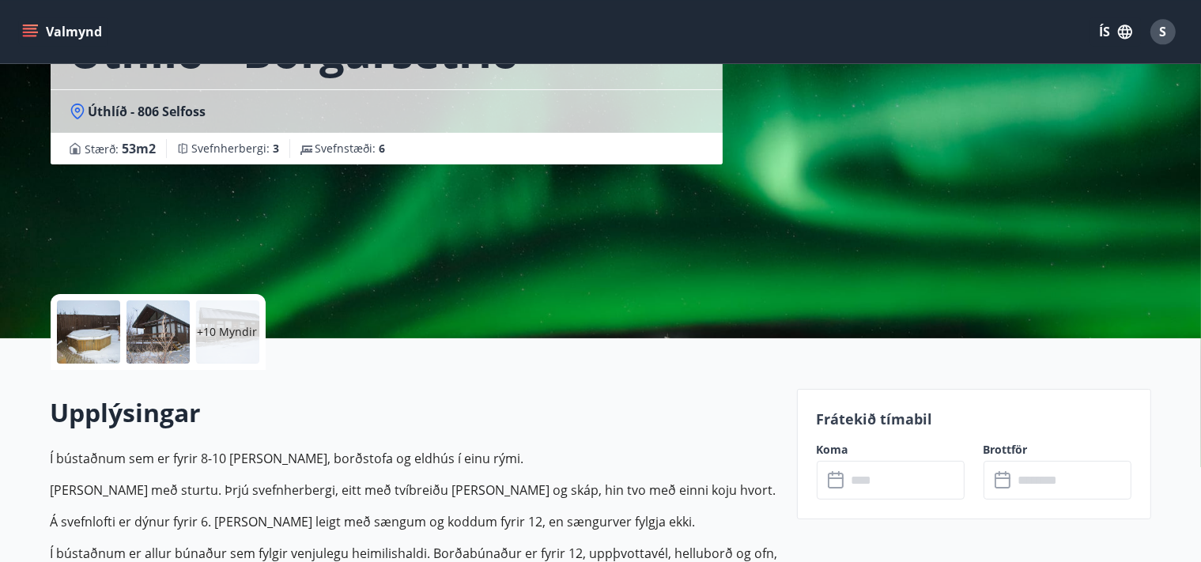
scroll to position [83, 0]
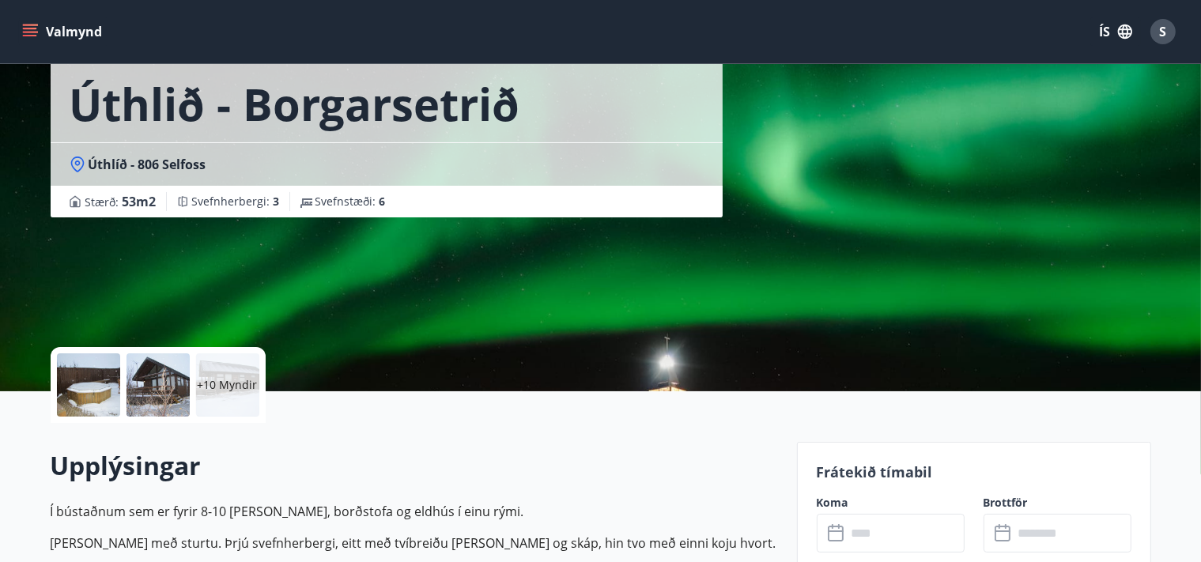
click at [124, 170] on span "Úthlíð - 806 Selfoss" at bounding box center [148, 164] width 118 height 17
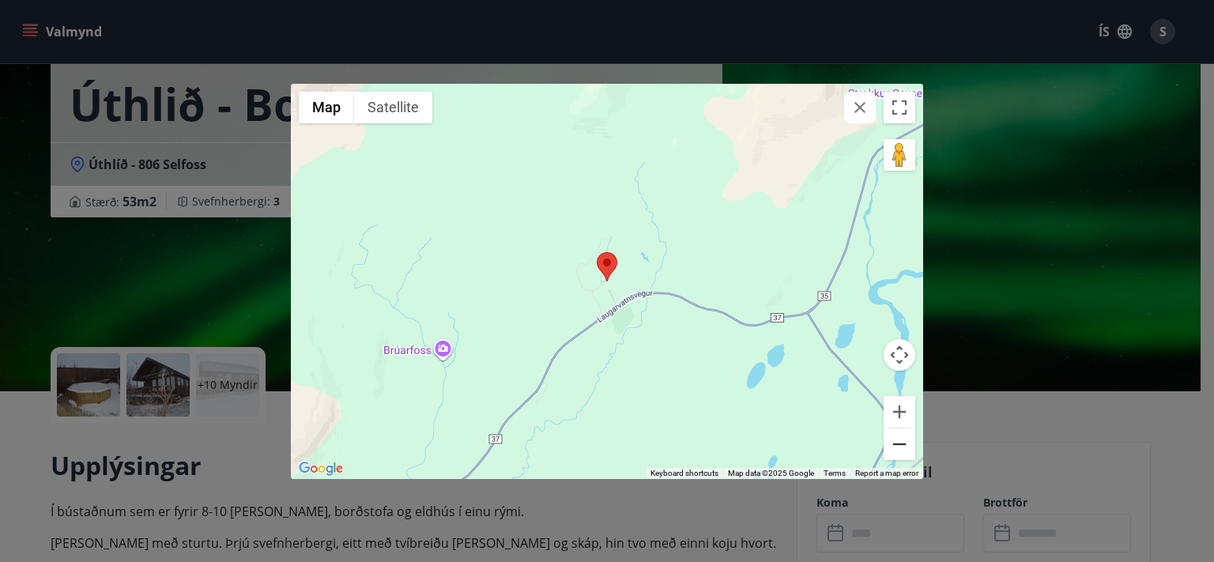
click at [903, 440] on button "Zoom out" at bounding box center [900, 444] width 32 height 32
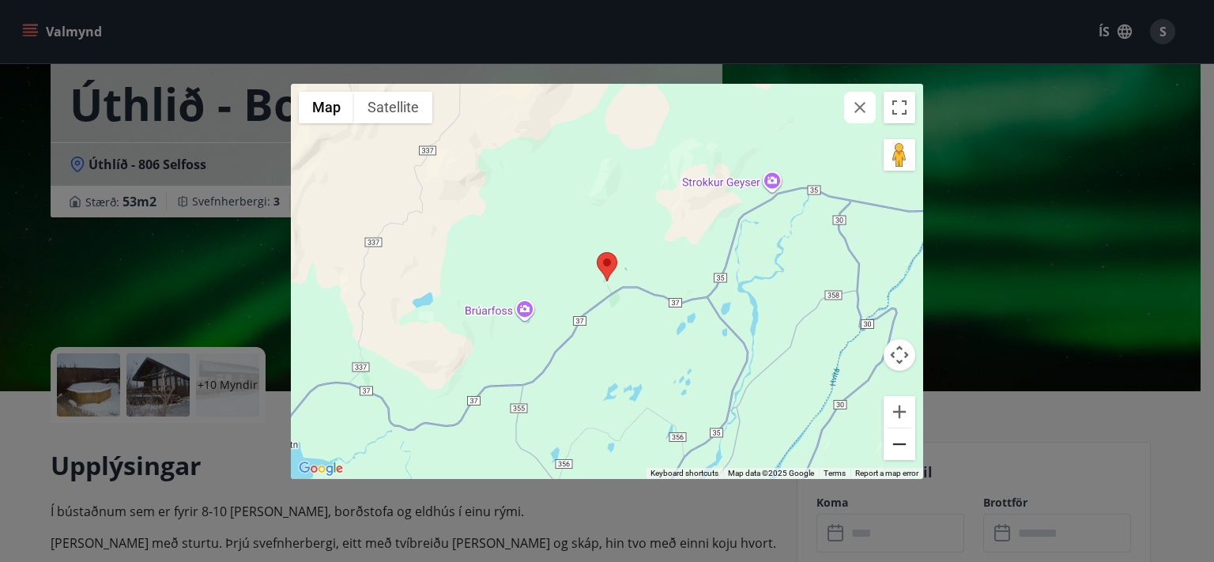
click at [903, 440] on button "Zoom out" at bounding box center [900, 444] width 32 height 32
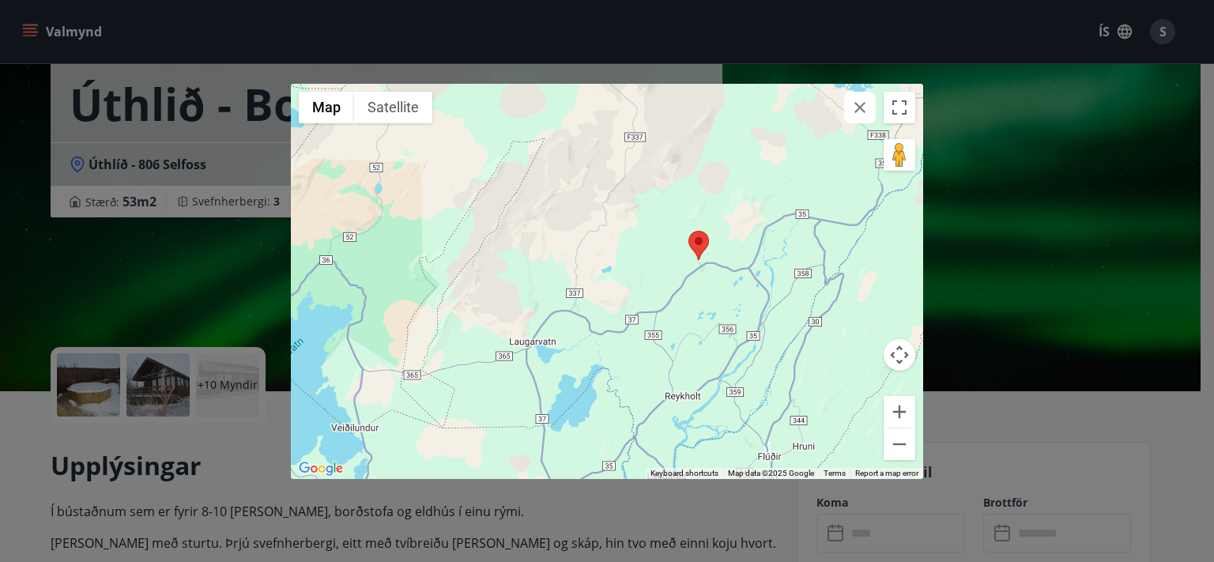
drag, startPoint x: 504, startPoint y: 383, endPoint x: 598, endPoint y: 361, distance: 95.7
click at [598, 361] on div at bounding box center [607, 281] width 632 height 395
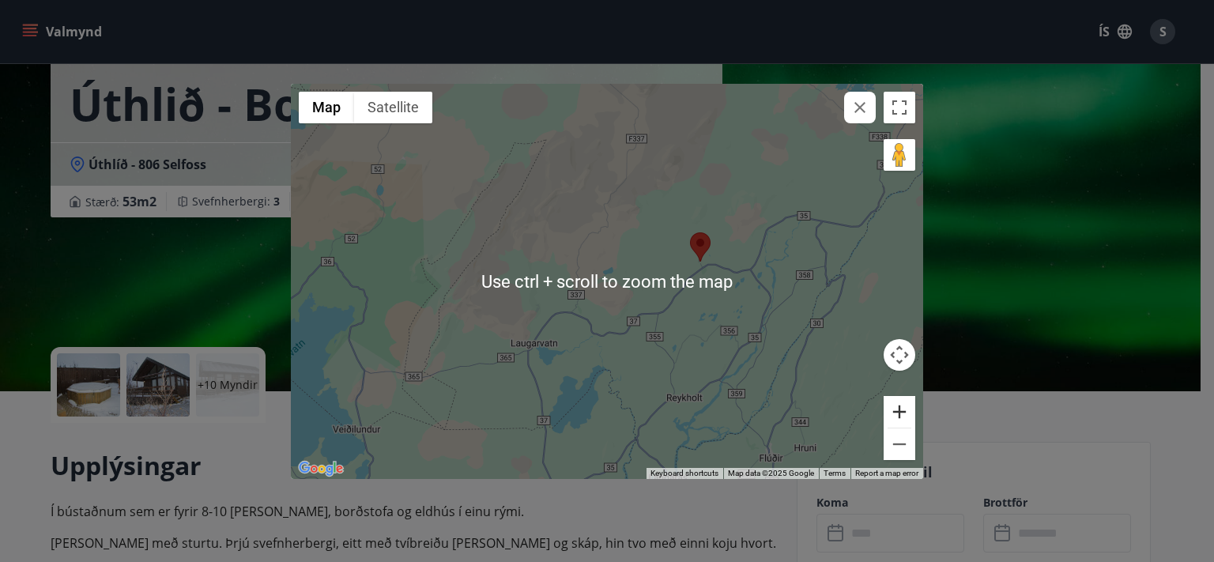
click at [912, 413] on button "Zoom in" at bounding box center [900, 412] width 32 height 32
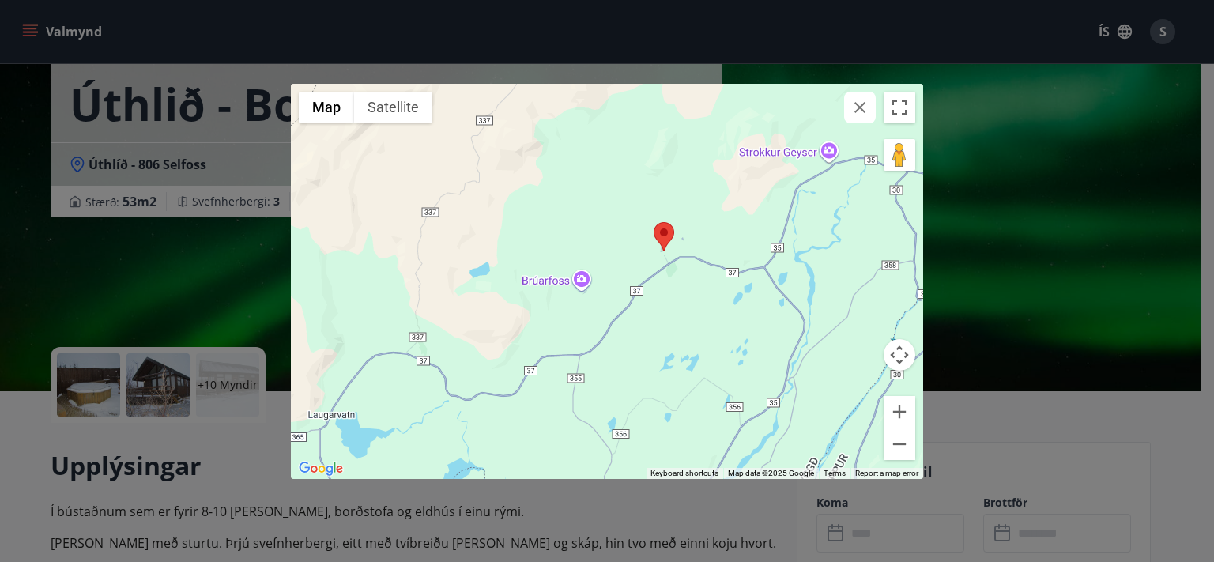
drag, startPoint x: 786, startPoint y: 363, endPoint x: 683, endPoint y: 378, distance: 103.9
click at [683, 378] on div at bounding box center [607, 281] width 632 height 395
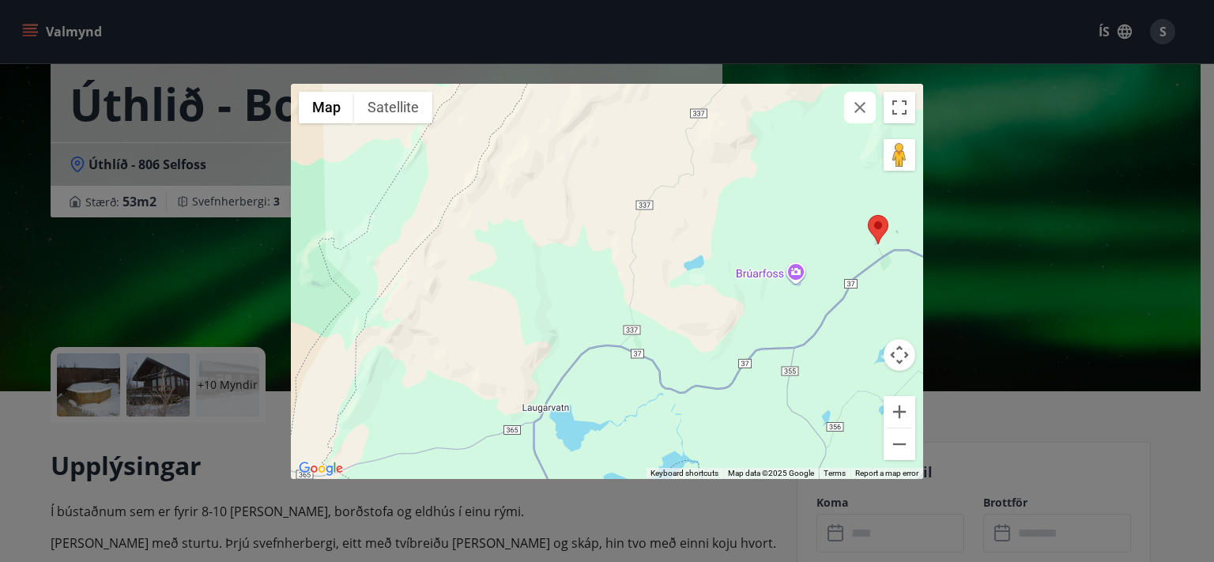
drag, startPoint x: 489, startPoint y: 353, endPoint x: 716, endPoint y: 342, distance: 227.9
click at [710, 343] on div at bounding box center [607, 281] width 632 height 395
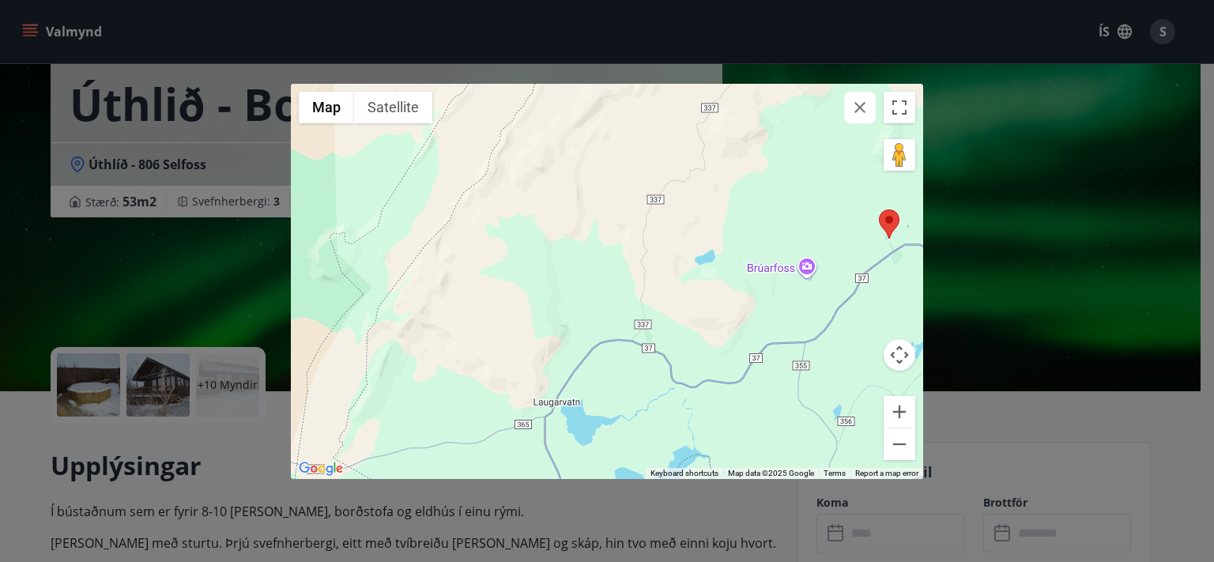
click at [717, 342] on div at bounding box center [607, 281] width 632 height 395
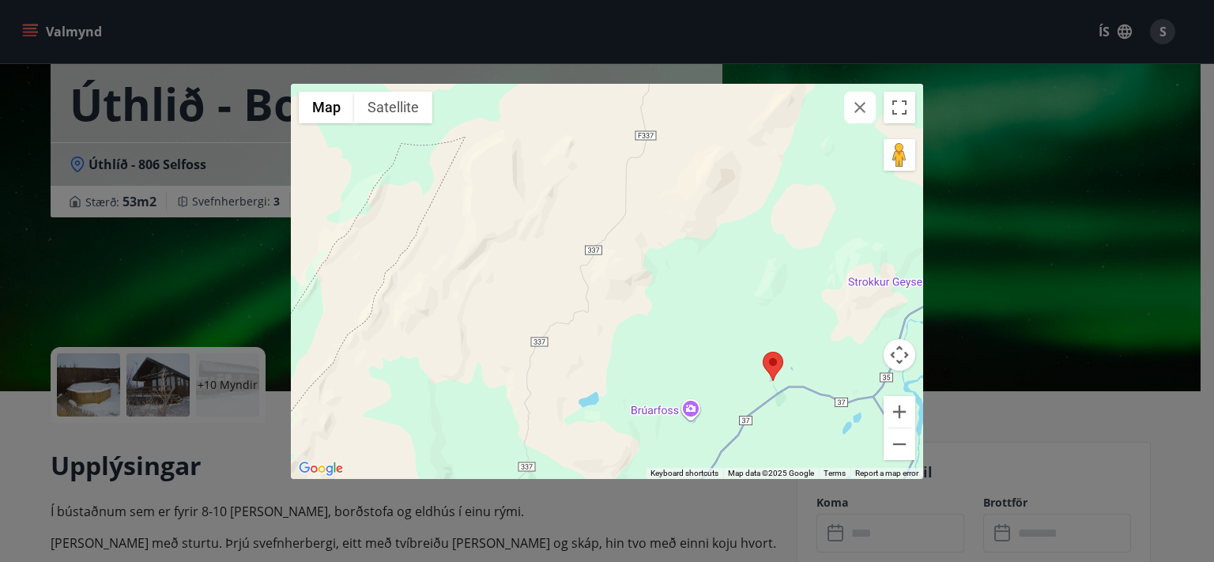
drag, startPoint x: 576, startPoint y: 194, endPoint x: 464, endPoint y: 346, distance: 188.3
click at [454, 357] on div at bounding box center [607, 281] width 632 height 395
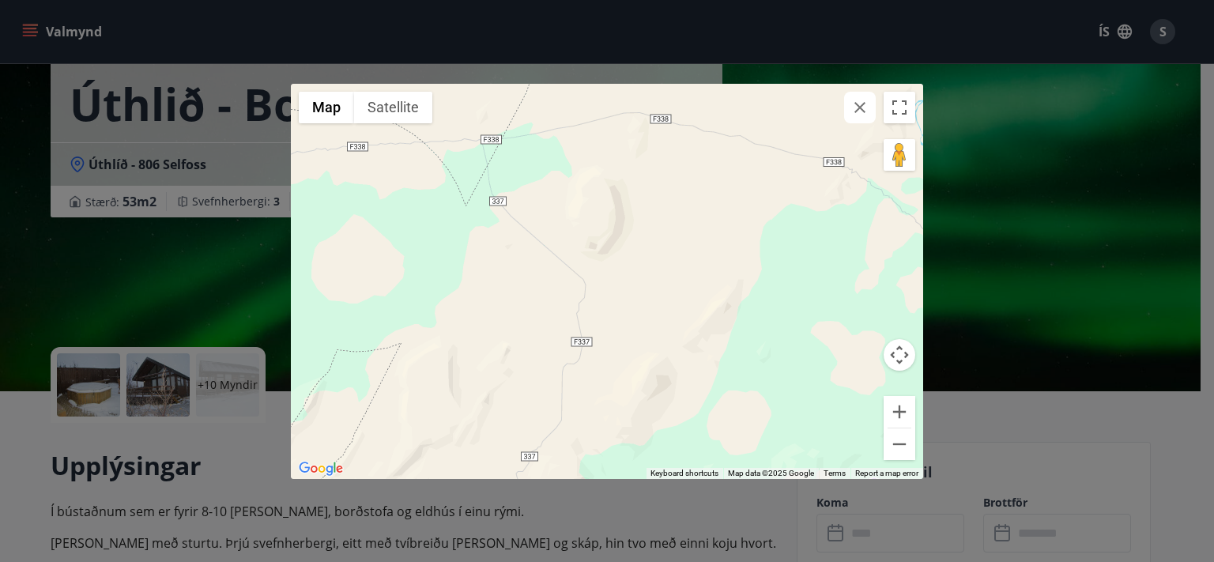
drag, startPoint x: 618, startPoint y: 203, endPoint x: 561, endPoint y: 379, distance: 185.3
click at [561, 379] on div at bounding box center [607, 281] width 632 height 395
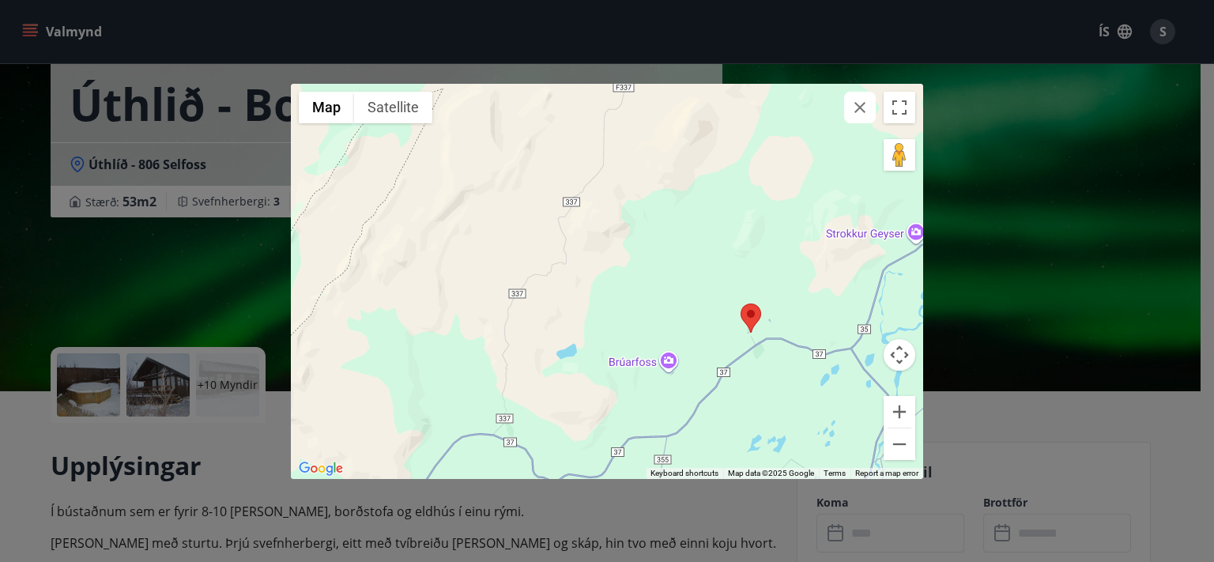
drag, startPoint x: 599, startPoint y: 437, endPoint x: 641, endPoint y: 183, distance: 257.2
click at [641, 183] on div at bounding box center [607, 281] width 632 height 395
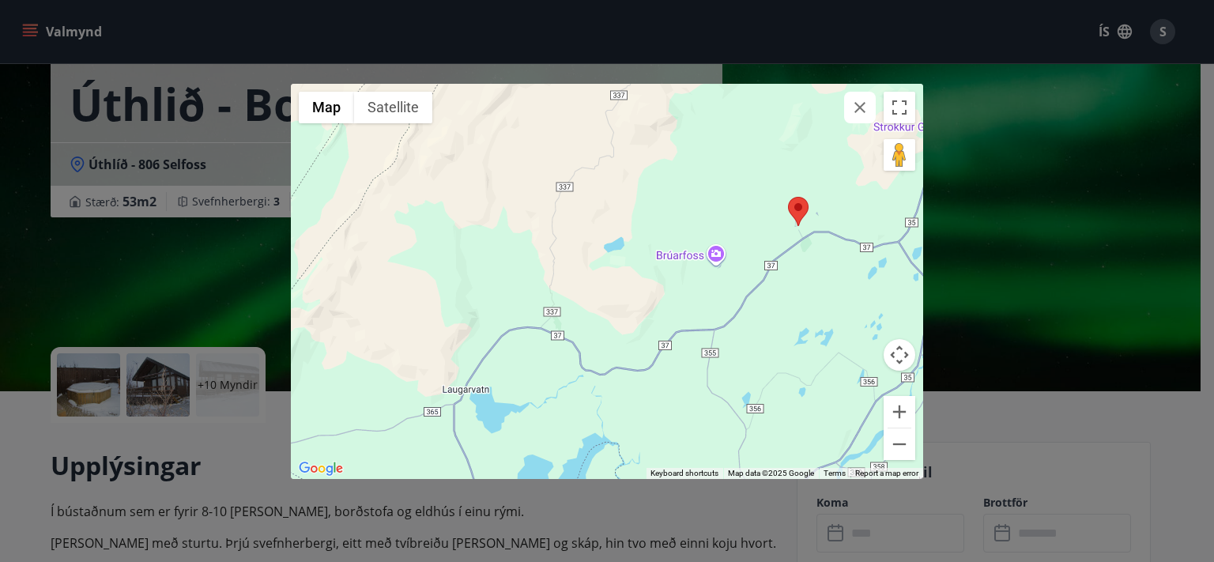
drag, startPoint x: 593, startPoint y: 447, endPoint x: 675, endPoint y: 307, distance: 163.0
click at [662, 316] on div at bounding box center [607, 281] width 632 height 395
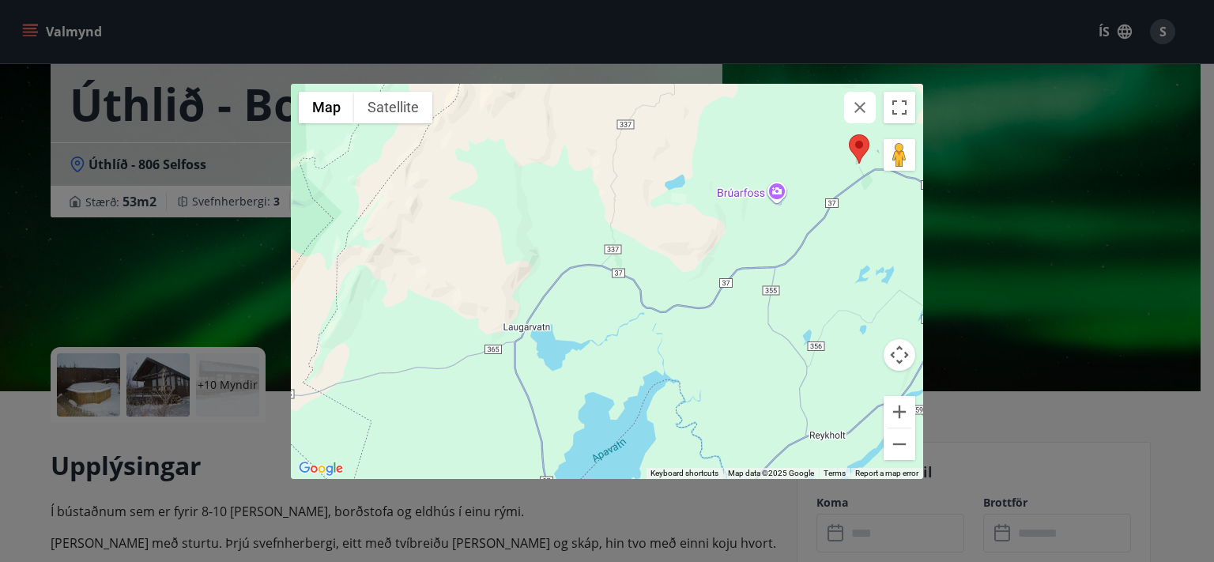
click at [862, 111] on icon "button" at bounding box center [860, 107] width 19 height 19
